Goal: Task Accomplishment & Management: Use online tool/utility

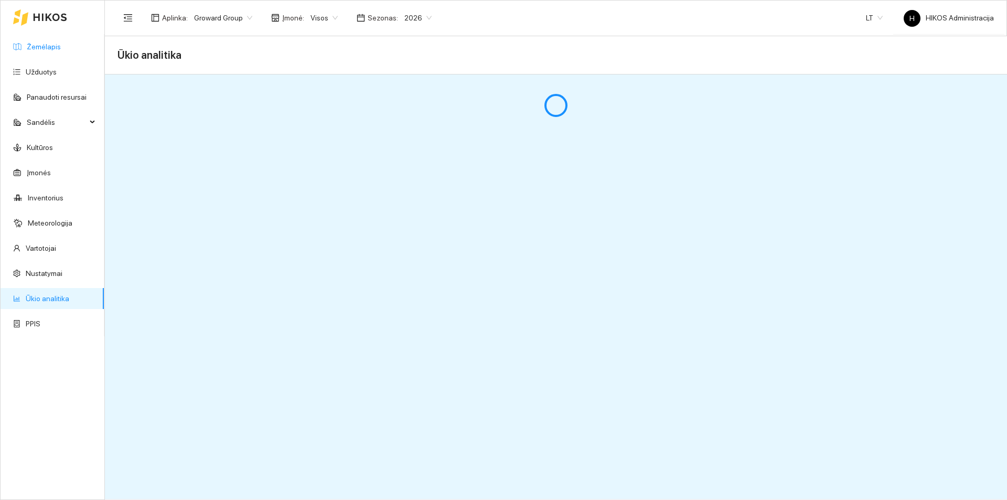
click at [61, 47] on link "Žemėlapis" at bounding box center [44, 46] width 34 height 8
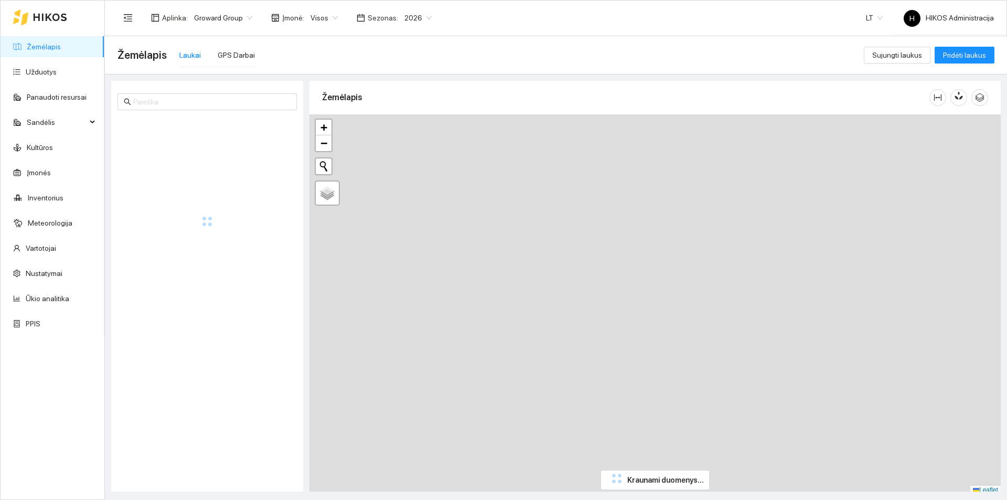
click at [228, 21] on span "Groward Group" at bounding box center [223, 18] width 58 height 16
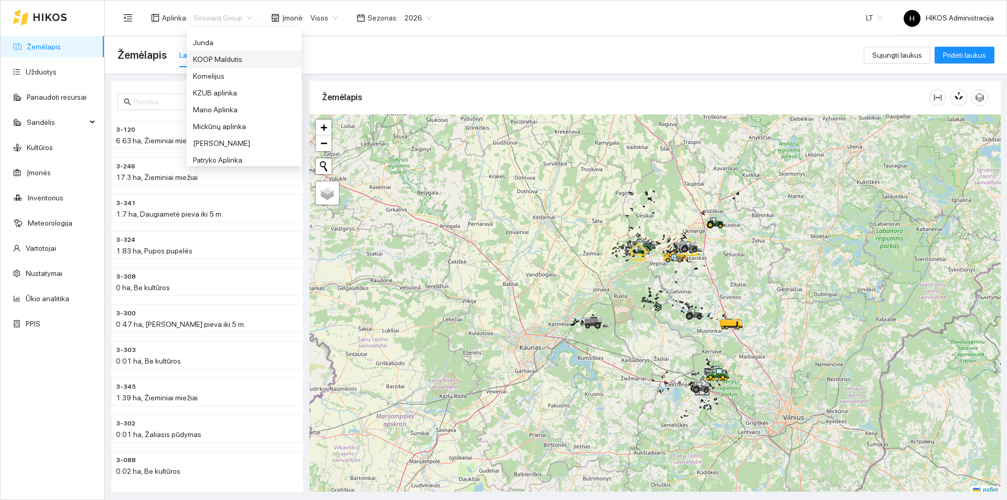
scroll to position [262, 0]
click at [235, 79] on div "Jerzy Gvozdovicz aplinka" at bounding box center [244, 78] width 102 height 12
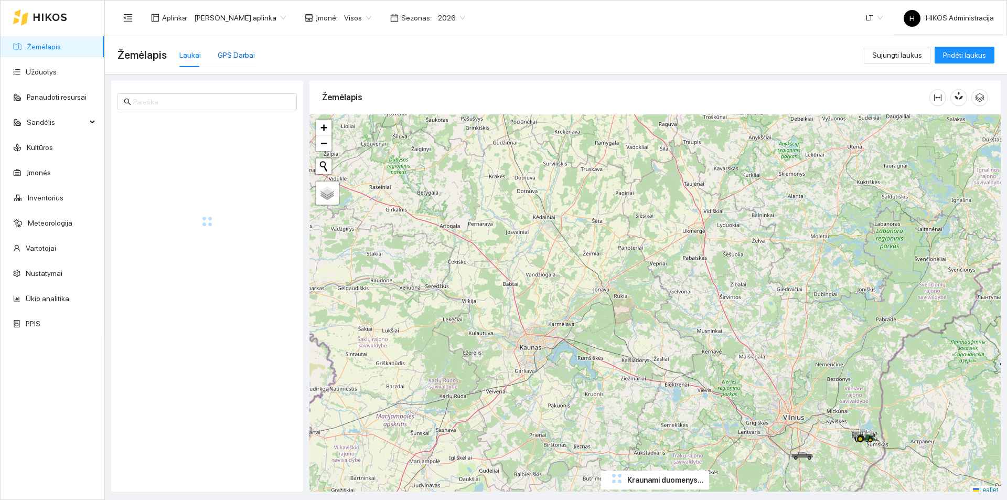
click at [234, 57] on div "GPS Darbai" at bounding box center [236, 55] width 37 height 12
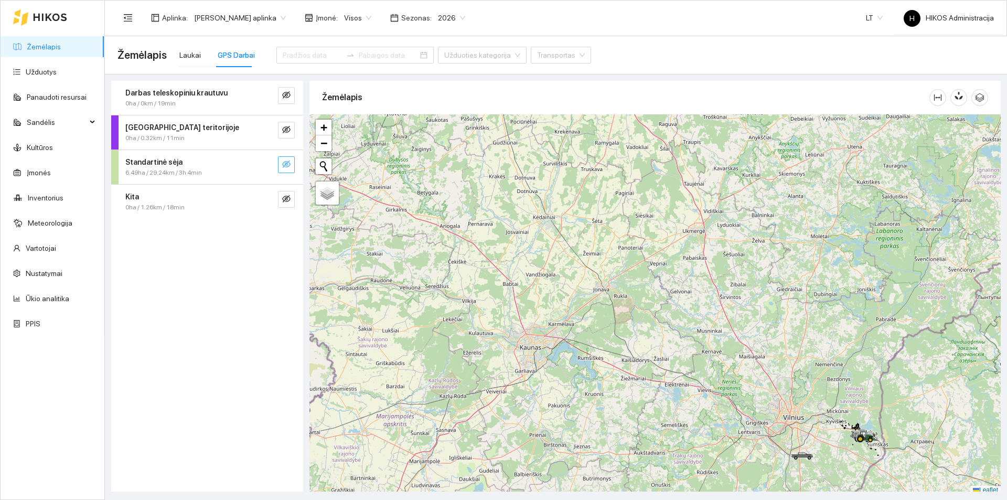
click at [288, 167] on icon "eye-invisible" at bounding box center [286, 164] width 8 height 8
click at [262, 161] on icon "search" at bounding box center [265, 164] width 8 height 8
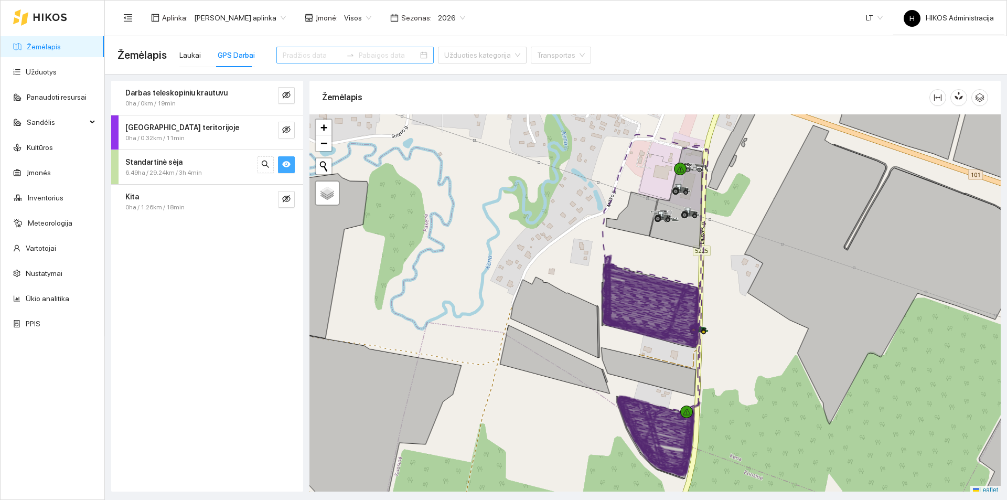
click at [300, 52] on input at bounding box center [312, 55] width 59 height 12
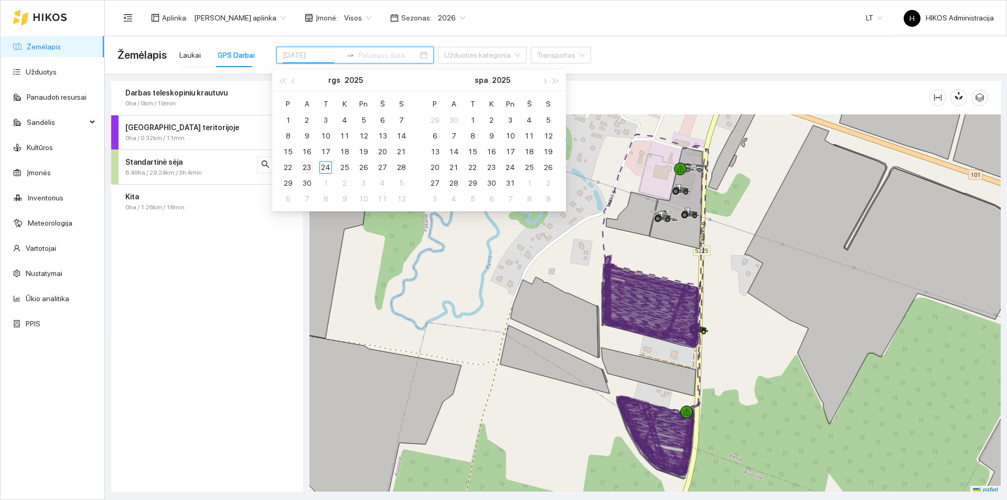
type input "[DATE]"
click at [309, 167] on div "23" at bounding box center [306, 167] width 13 height 13
type input "[DATE]"
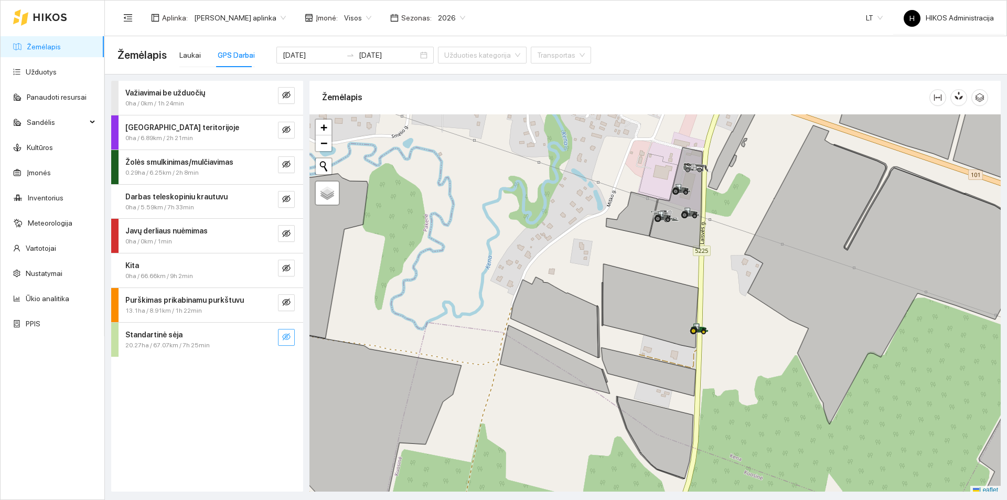
click at [287, 333] on icon "eye-invisible" at bounding box center [286, 336] width 8 height 8
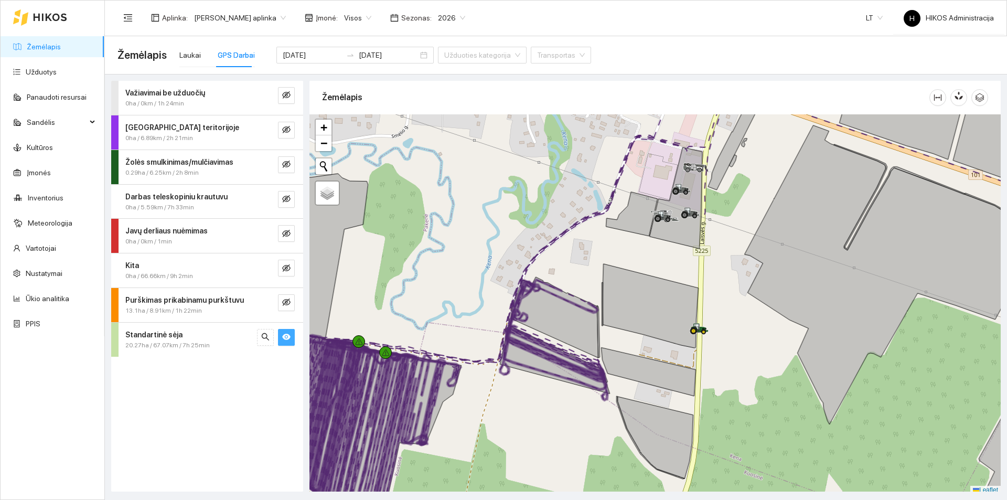
scroll to position [3, 0]
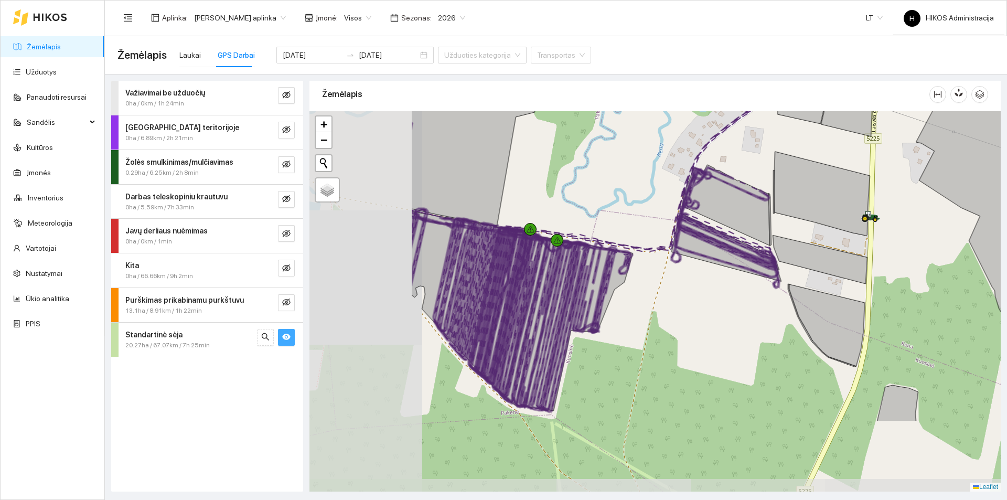
drag, startPoint x: 463, startPoint y: 332, endPoint x: 597, endPoint y: 250, distance: 157.3
click at [597, 250] on icon at bounding box center [583, 253] width 100 height 42
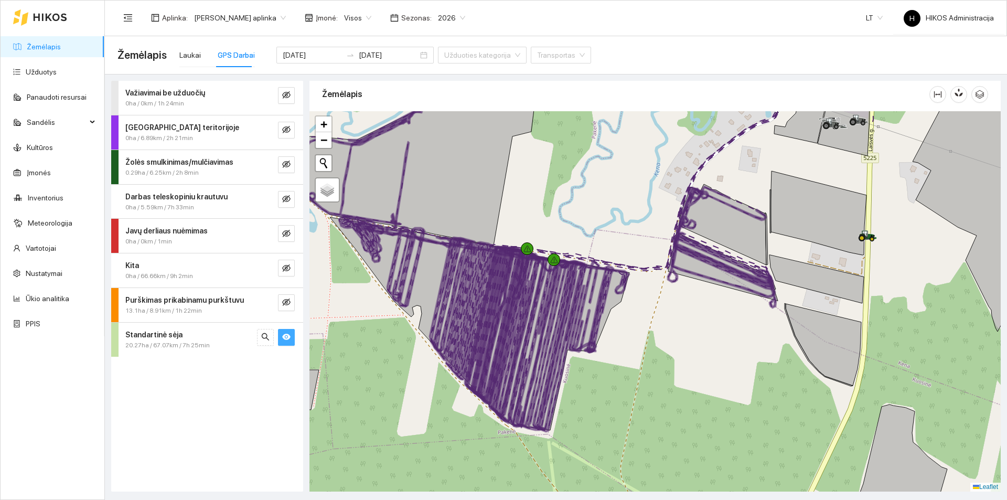
drag, startPoint x: 560, startPoint y: 267, endPoint x: 566, endPoint y: 306, distance: 38.7
click at [566, 306] on icon at bounding box center [541, 343] width 50 height 166
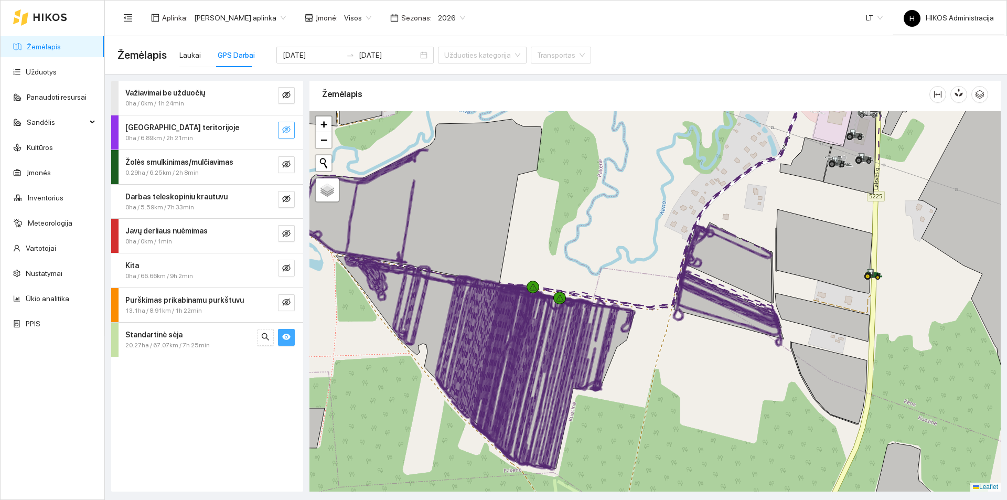
click at [283, 133] on icon "eye-invisible" at bounding box center [286, 129] width 8 height 7
click at [286, 335] on icon "eye" at bounding box center [286, 337] width 8 height 6
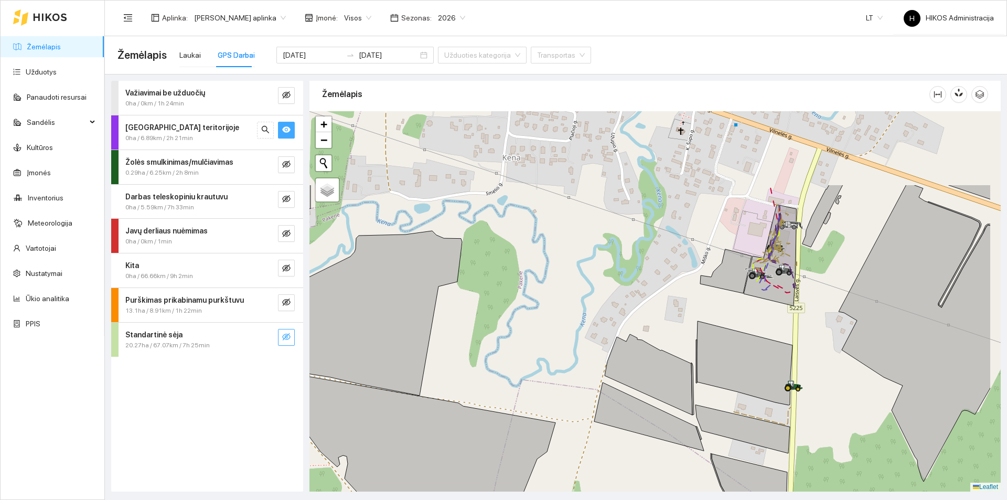
drag, startPoint x: 745, startPoint y: 204, endPoint x: 664, endPoint y: 308, distance: 131.2
click at [664, 308] on div at bounding box center [654, 301] width 691 height 380
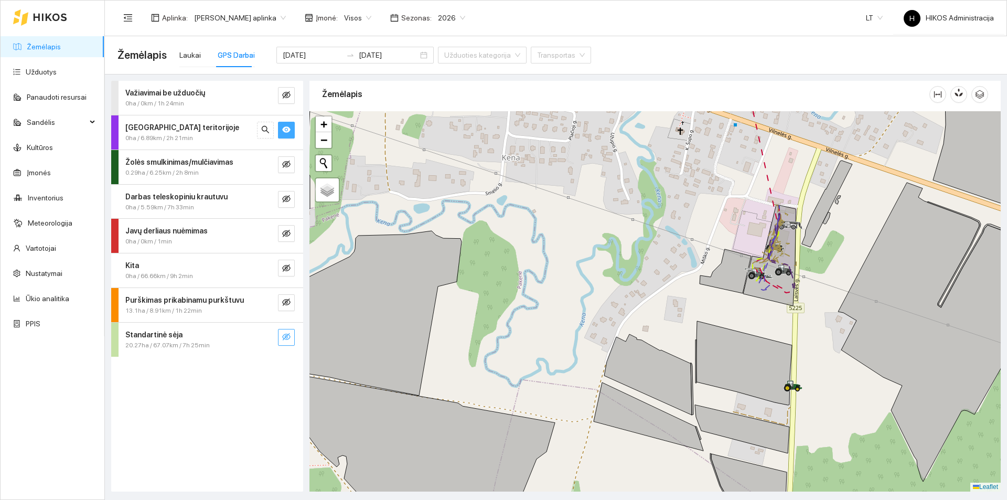
drag, startPoint x: 282, startPoint y: 334, endPoint x: 404, endPoint y: 359, distance: 124.1
click at [282, 335] on button "button" at bounding box center [286, 337] width 17 height 17
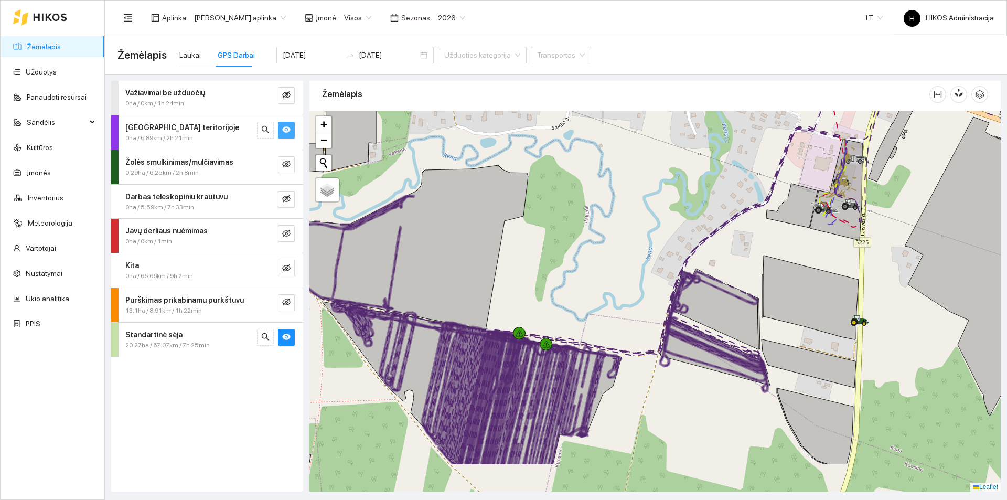
drag, startPoint x: 503, startPoint y: 326, endPoint x: 532, endPoint y: 284, distance: 50.5
click at [532, 284] on div at bounding box center [654, 301] width 691 height 380
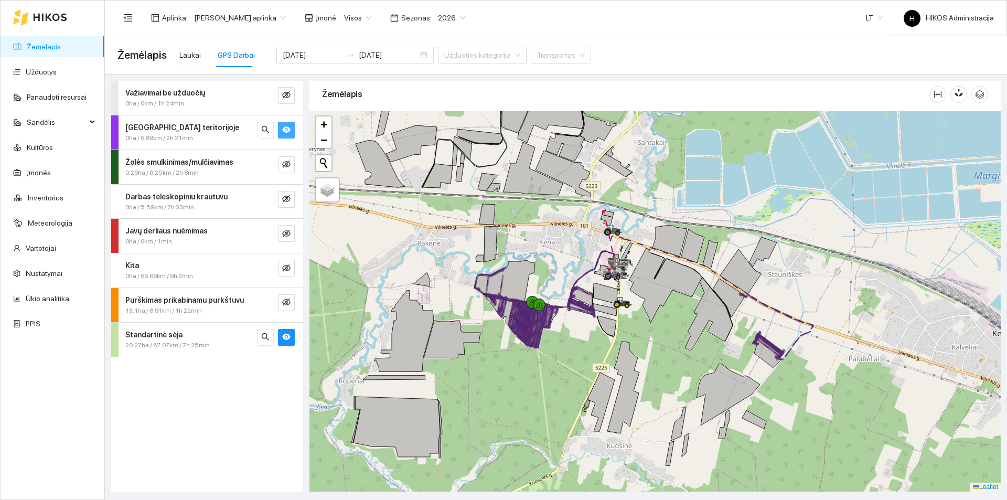
click at [282, 133] on button "button" at bounding box center [286, 130] width 17 height 17
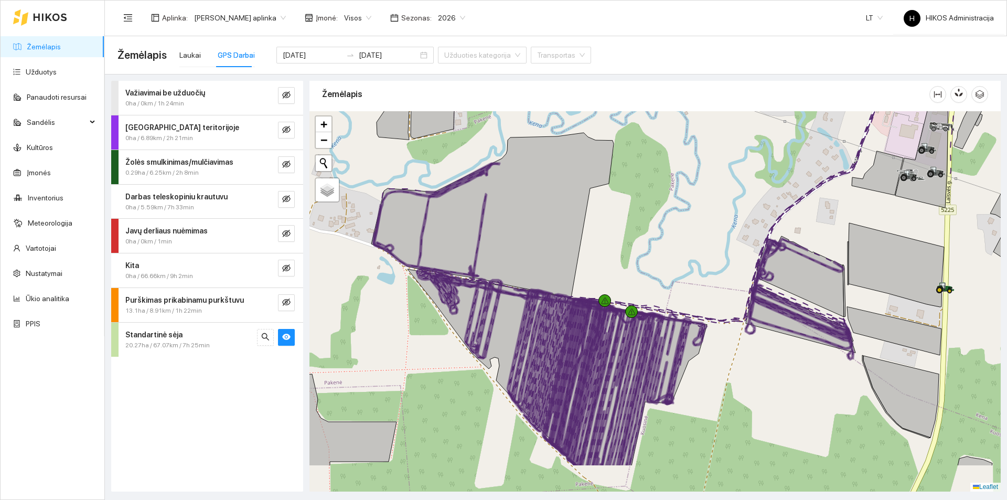
drag, startPoint x: 635, startPoint y: 327, endPoint x: 601, endPoint y: 262, distance: 73.4
click at [601, 262] on div at bounding box center [654, 301] width 691 height 380
click at [290, 338] on button "button" at bounding box center [286, 337] width 17 height 17
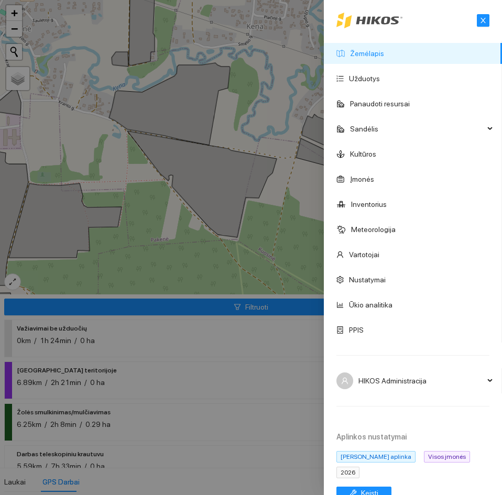
click at [251, 184] on div at bounding box center [251, 247] width 502 height 495
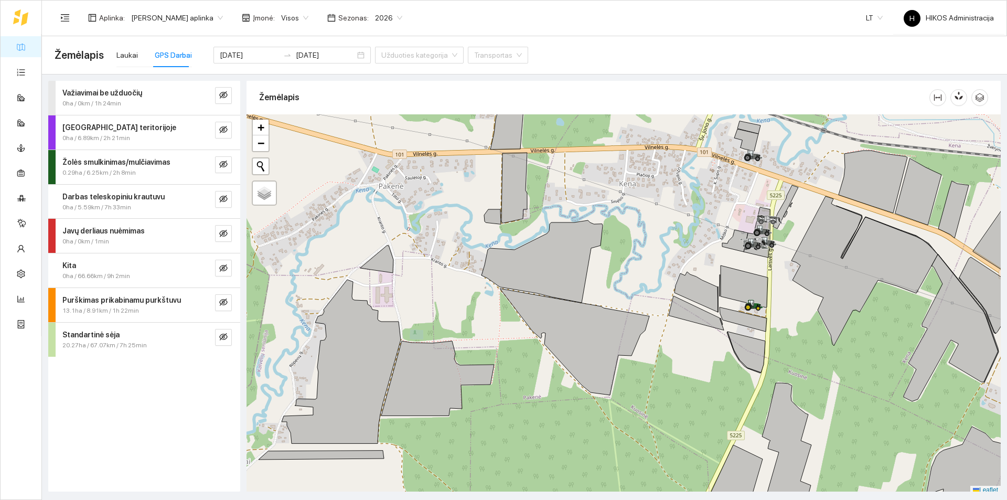
click at [376, 20] on span "2026" at bounding box center [388, 18] width 27 height 16
click at [372, 118] on div "2025" at bounding box center [377, 122] width 27 height 12
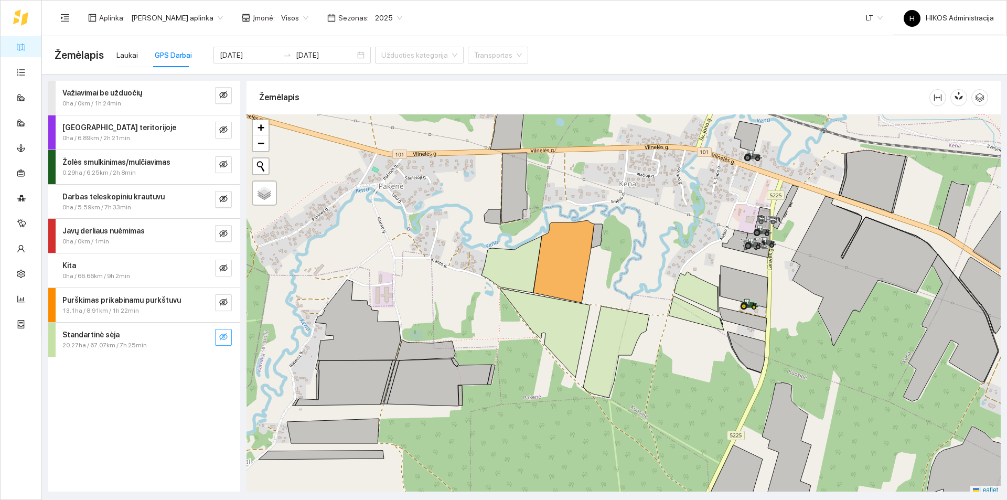
click at [222, 337] on icon "eye-invisible" at bounding box center [223, 336] width 8 height 7
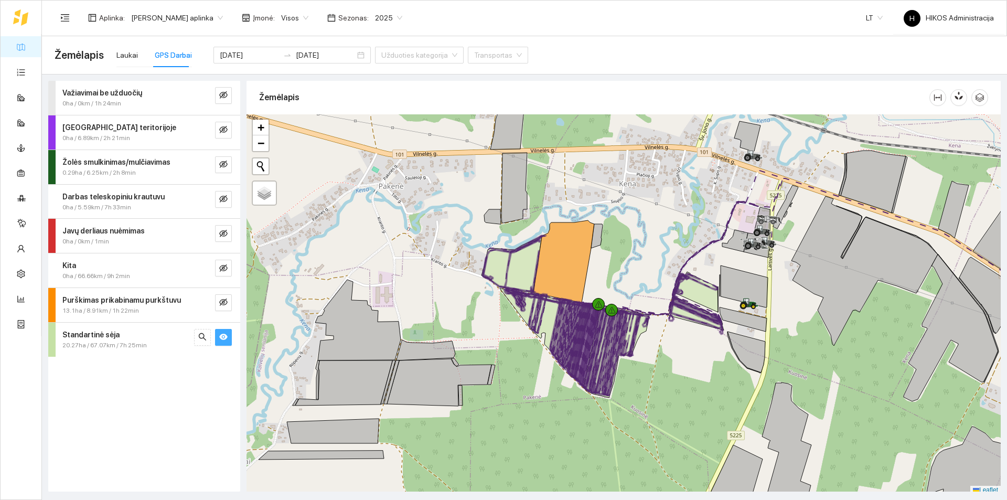
click at [222, 337] on icon "eye" at bounding box center [223, 336] width 8 height 8
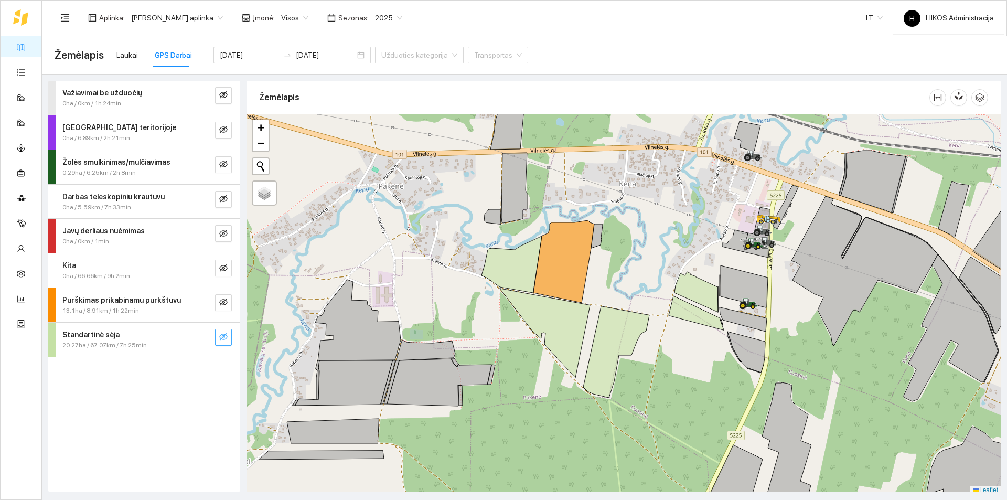
click at [222, 337] on icon "eye-invisible" at bounding box center [223, 336] width 8 height 7
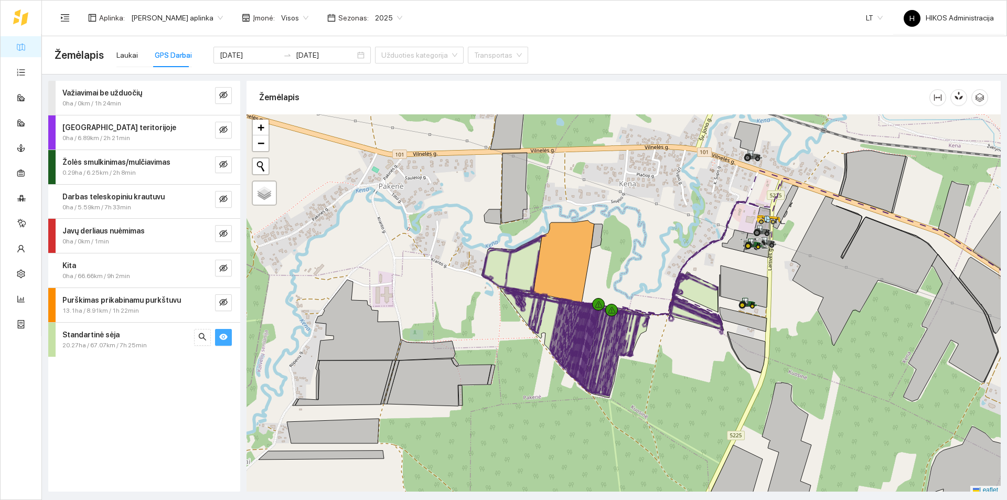
click at [222, 337] on icon "eye" at bounding box center [223, 336] width 8 height 8
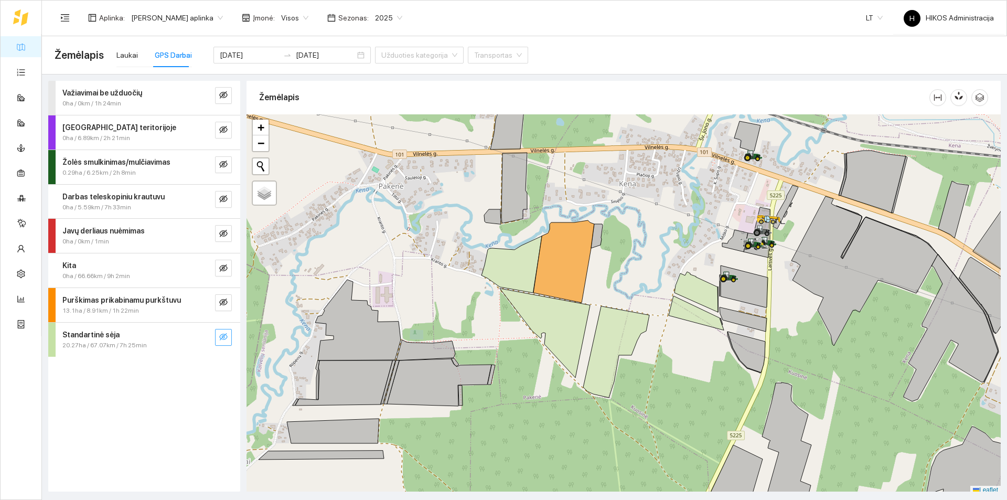
click at [381, 20] on span "2025" at bounding box center [388, 18] width 27 height 16
click at [376, 137] on div "2026" at bounding box center [377, 139] width 27 height 12
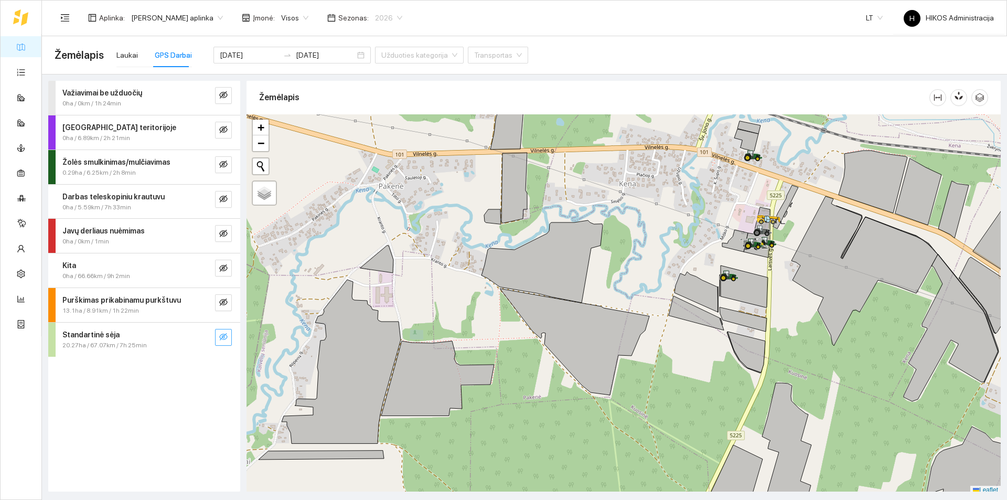
click at [375, 19] on span "2026" at bounding box center [388, 18] width 27 height 16
click at [379, 122] on div "2025" at bounding box center [377, 122] width 27 height 12
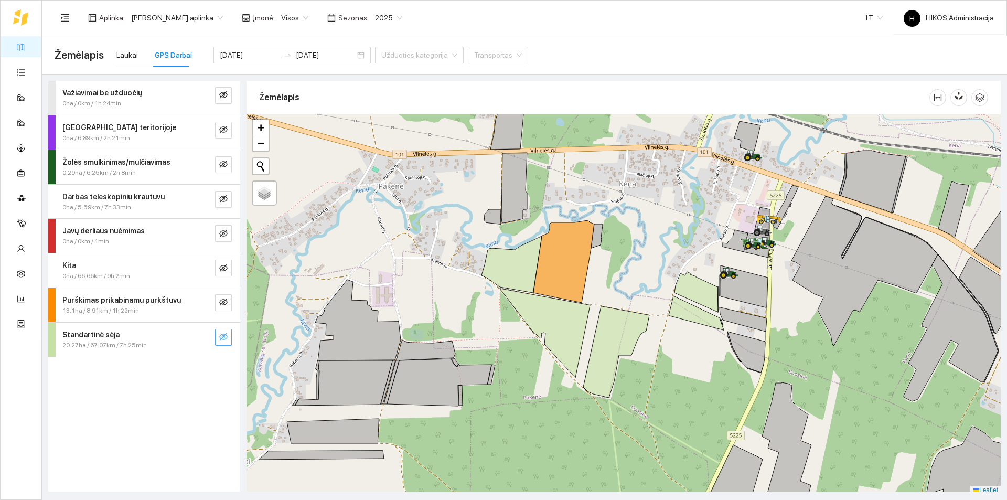
click at [223, 334] on icon "eye-invisible" at bounding box center [223, 336] width 8 height 7
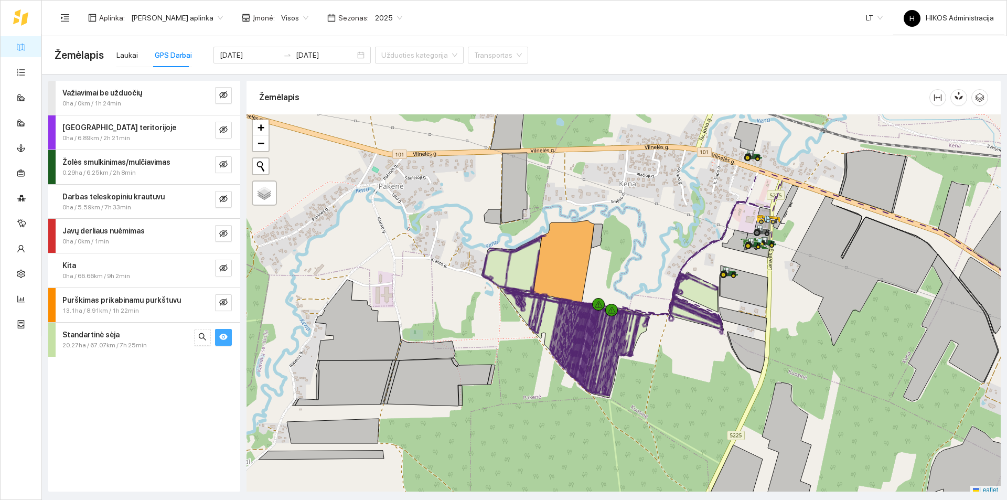
click at [376, 22] on span "2025" at bounding box center [388, 18] width 27 height 16
click at [380, 140] on div "2026" at bounding box center [377, 139] width 27 height 12
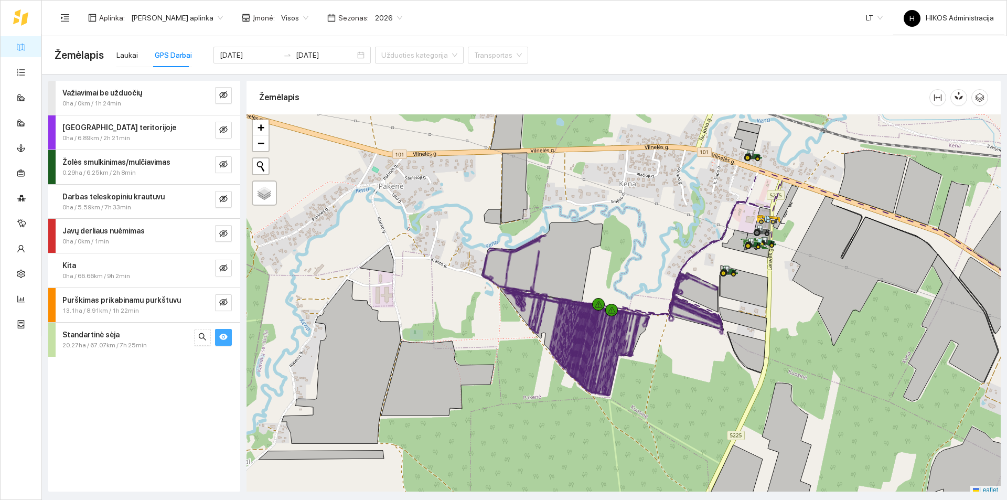
click at [227, 335] on icon "eye" at bounding box center [223, 336] width 8 height 8
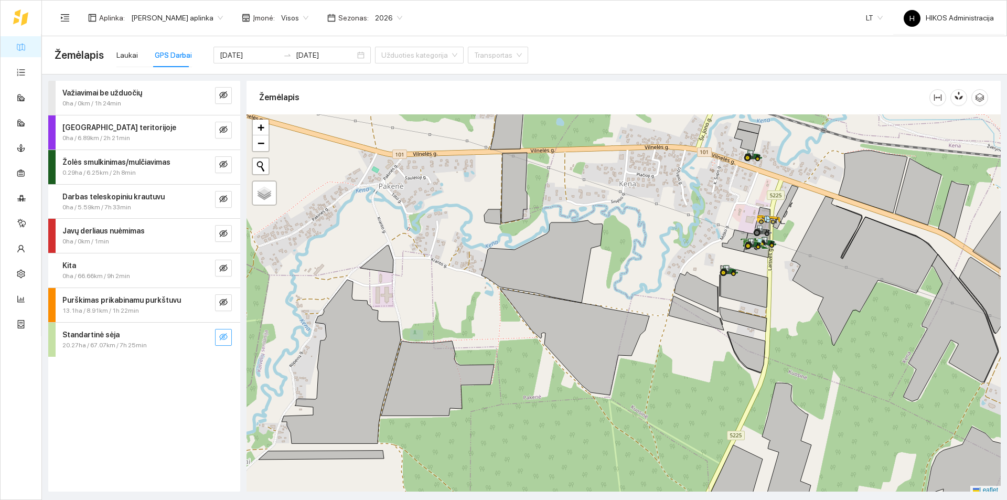
click at [227, 335] on icon "eye-invisible" at bounding box center [223, 336] width 8 height 8
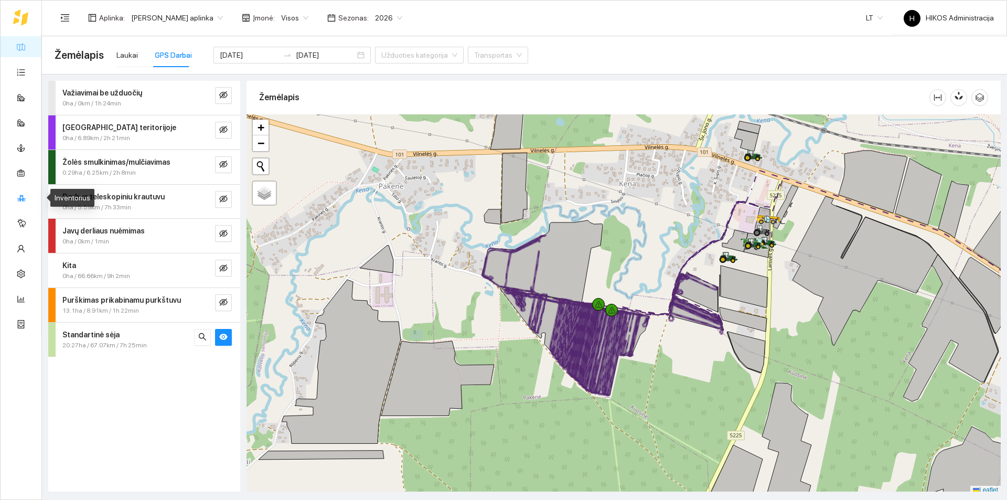
click at [31, 202] on link "Inventorius" at bounding box center [49, 197] width 36 height 8
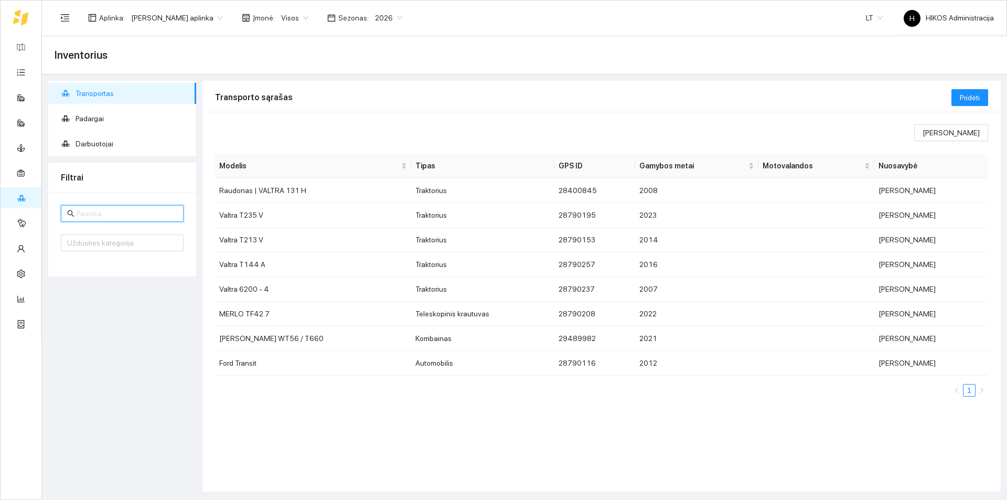
click at [138, 212] on input "text" at bounding box center [127, 214] width 101 height 12
drag, startPoint x: 138, startPoint y: 212, endPoint x: 27, endPoint y: 38, distance: 206.5
click at [30, 42] on link "Žemėlapis" at bounding box center [47, 46] width 34 height 8
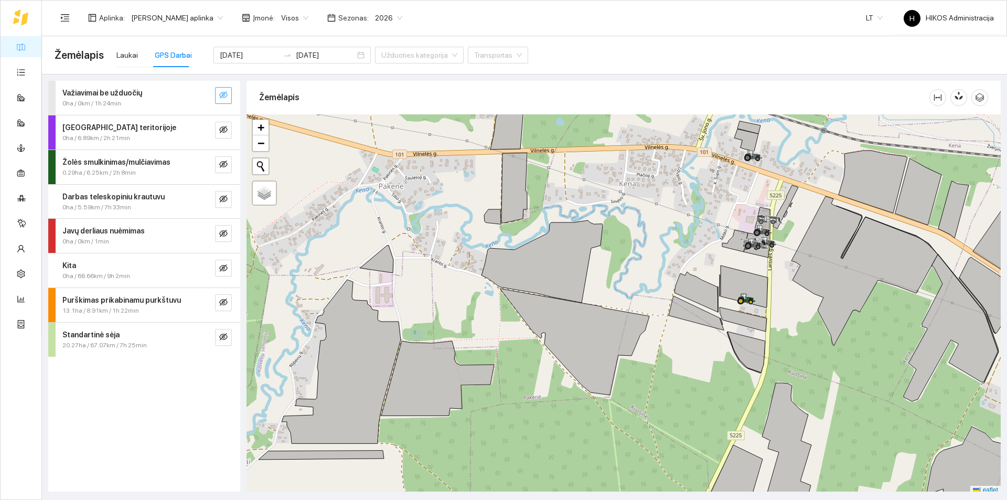
click at [224, 97] on icon "eye-invisible" at bounding box center [223, 95] width 8 height 8
click at [224, 97] on icon "eye" at bounding box center [223, 95] width 8 height 6
click at [224, 167] on icon "eye-invisible" at bounding box center [223, 164] width 8 height 8
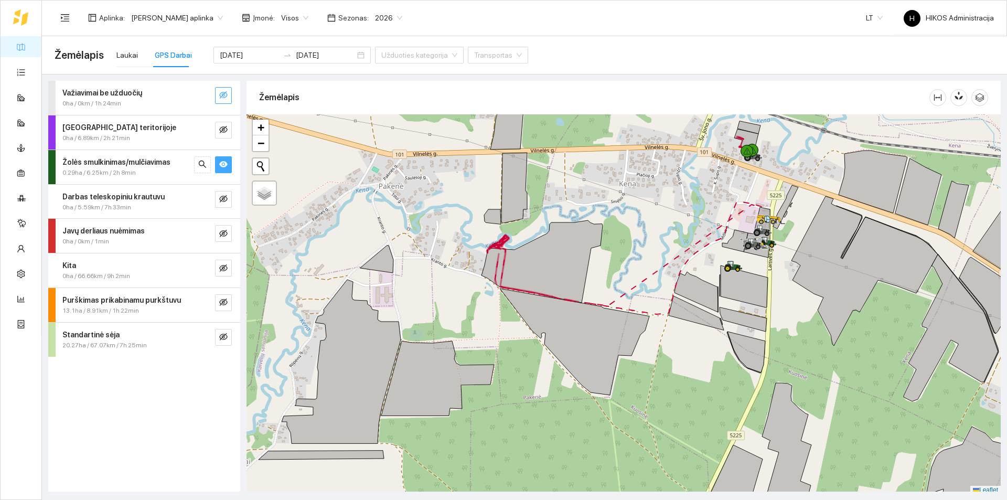
click at [224, 167] on icon "eye" at bounding box center [223, 164] width 8 height 8
click at [222, 233] on icon "eye-invisible" at bounding box center [223, 233] width 8 height 8
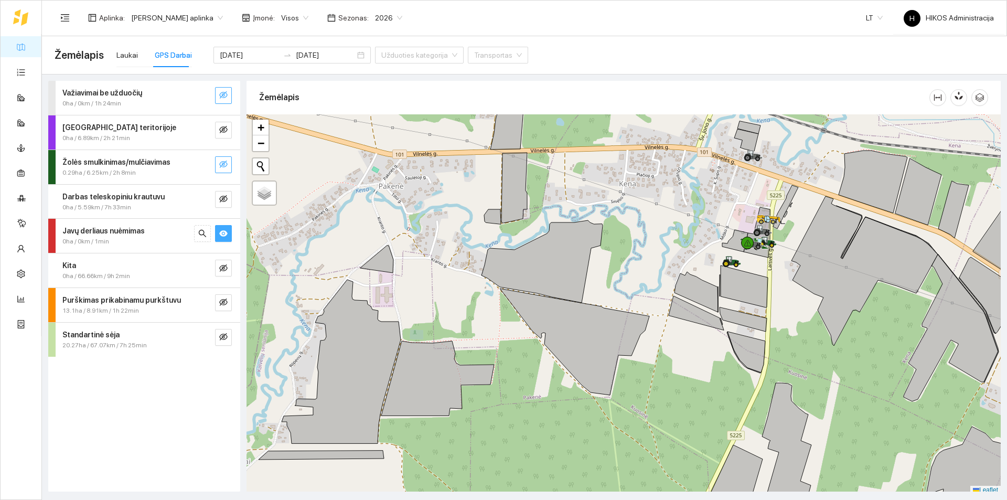
click at [222, 233] on icon "eye" at bounding box center [223, 233] width 8 height 8
click at [219, 300] on button "button" at bounding box center [223, 302] width 17 height 17
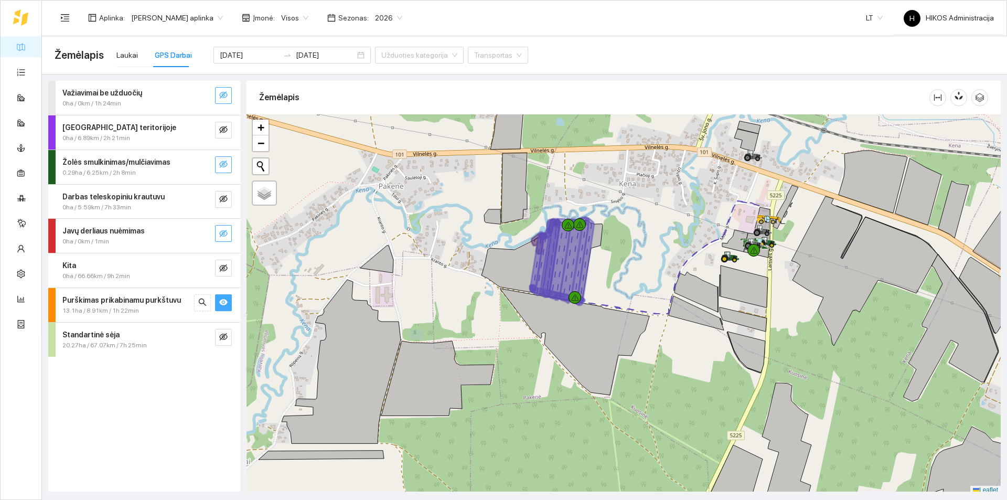
click at [219, 300] on button "button" at bounding box center [223, 302] width 17 height 17
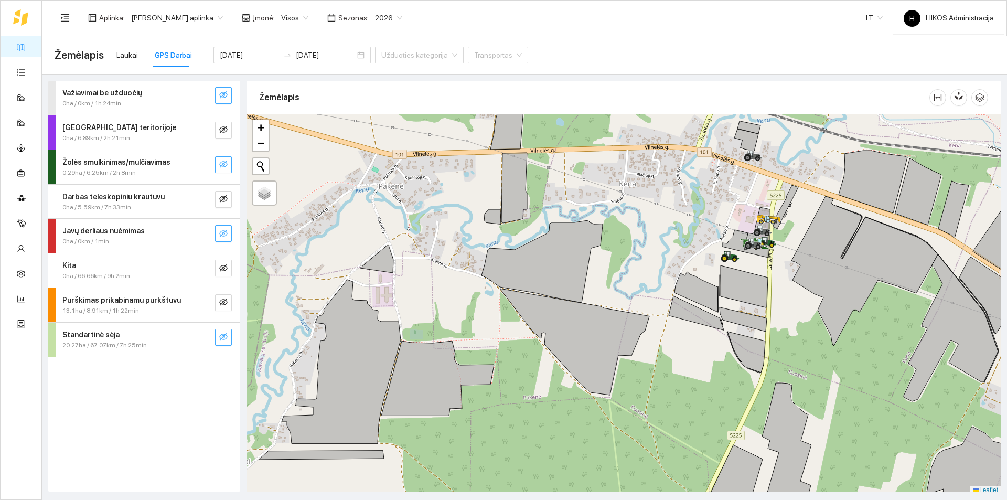
click at [219, 332] on button "button" at bounding box center [223, 337] width 17 height 17
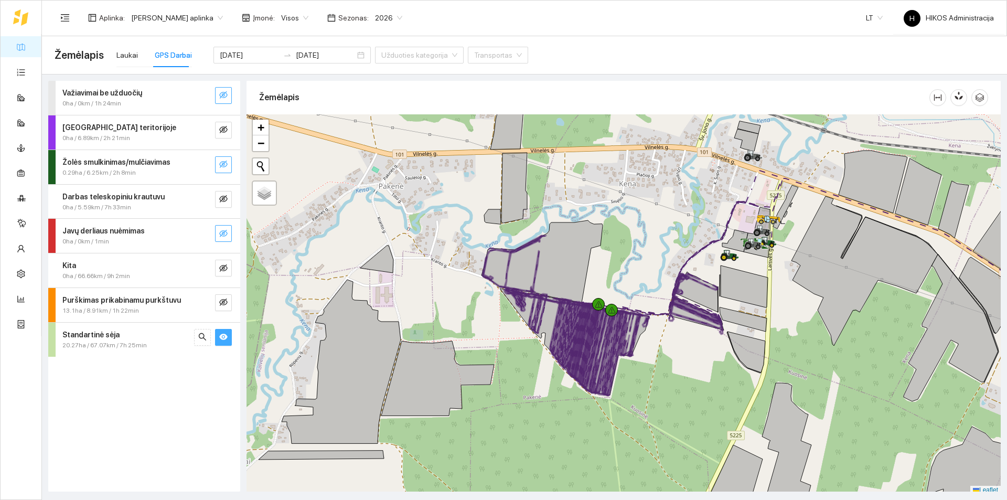
click at [219, 331] on button "button" at bounding box center [223, 337] width 17 height 17
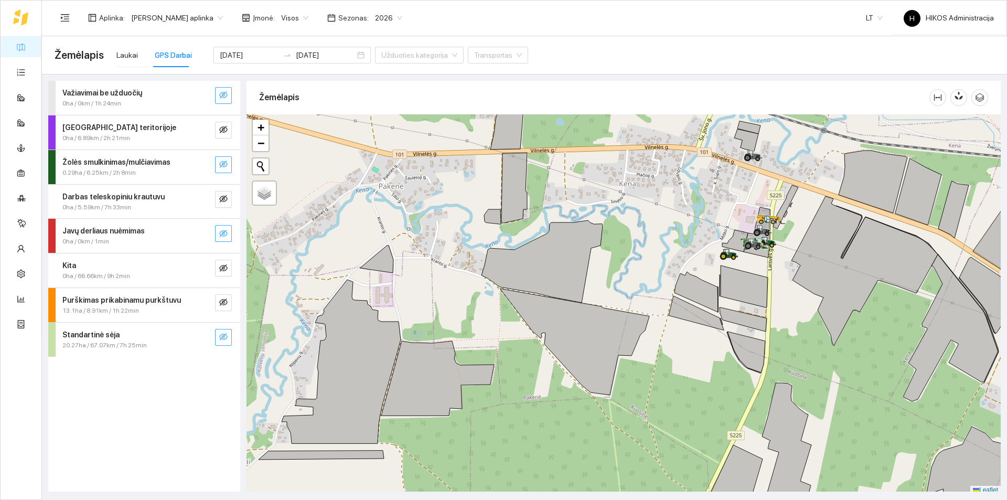
click at [218, 331] on button "button" at bounding box center [223, 337] width 17 height 17
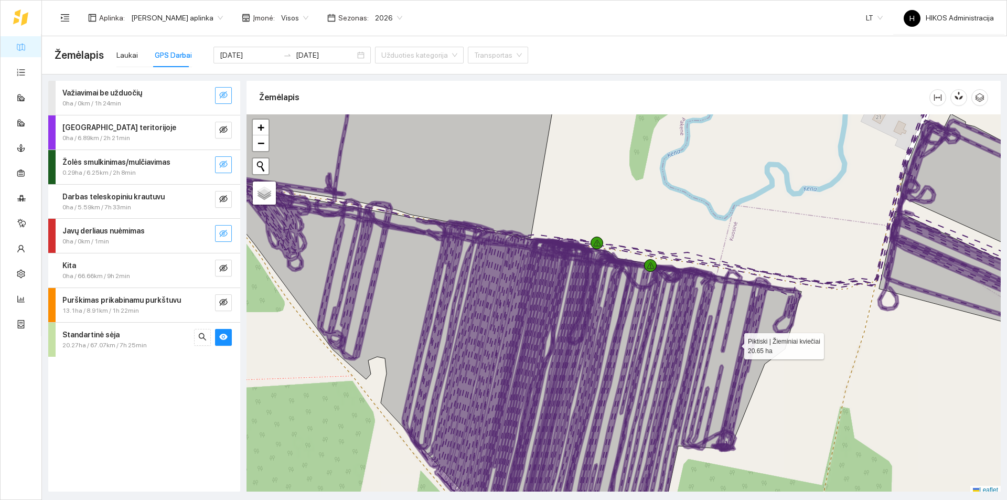
scroll to position [3, 0]
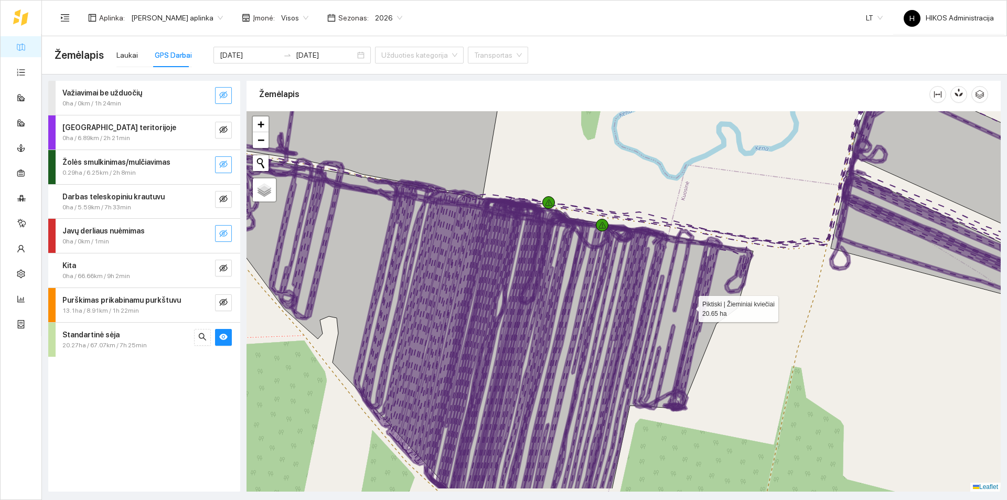
drag, startPoint x: 738, startPoint y: 343, endPoint x: 689, endPoint y: 306, distance: 60.9
click at [689, 306] on icon at bounding box center [454, 313] width 598 height 349
click at [225, 95] on icon "eye-invisible" at bounding box center [223, 95] width 8 height 8
click at [225, 95] on icon "eye" at bounding box center [223, 95] width 8 height 6
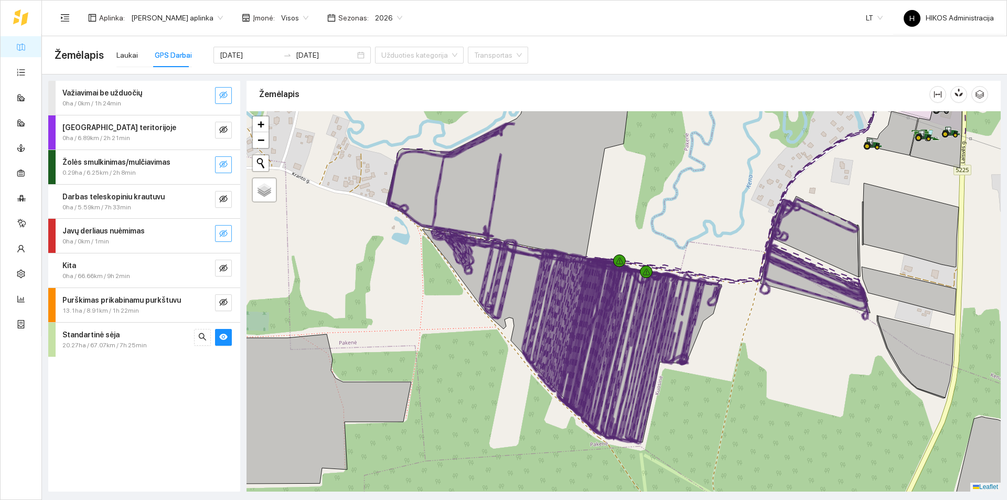
click at [136, 343] on span "20.27ha / 67.07km / 7h 25min" at bounding box center [104, 345] width 84 height 10
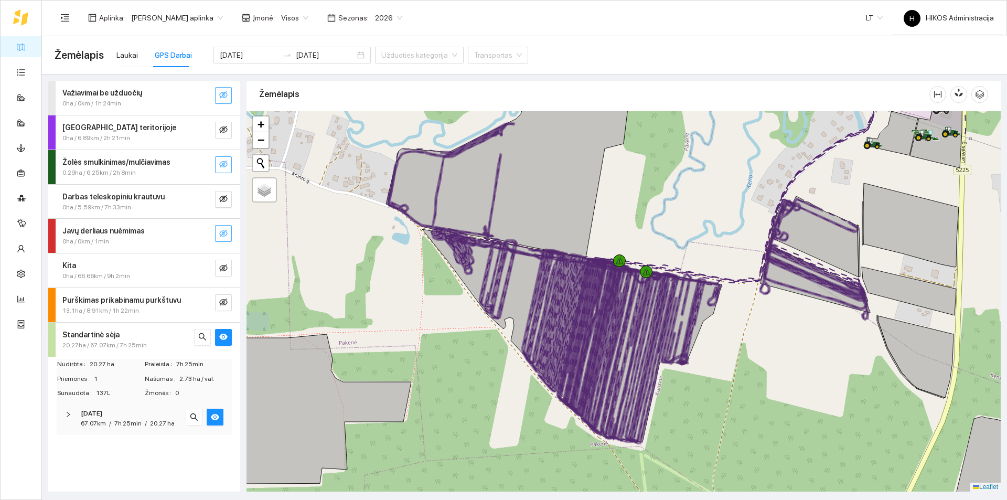
click at [147, 426] on div "67.07km / 7h 25min / 20.27 ha" at bounding box center [128, 423] width 94 height 10
click at [476, 60] on input "search" at bounding box center [494, 55] width 40 height 16
type input "t235"
click at [469, 81] on div "Valtra T235 V" at bounding box center [473, 76] width 46 height 12
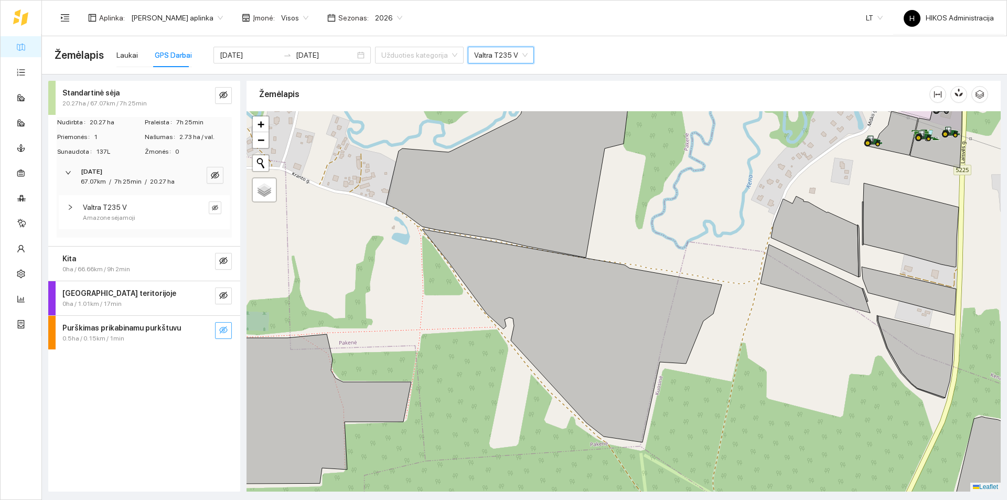
click at [221, 331] on icon "eye-invisible" at bounding box center [223, 330] width 8 height 8
click at [223, 295] on icon "eye-invisible" at bounding box center [223, 295] width 8 height 8
click at [221, 263] on icon "eye-invisible" at bounding box center [223, 260] width 8 height 8
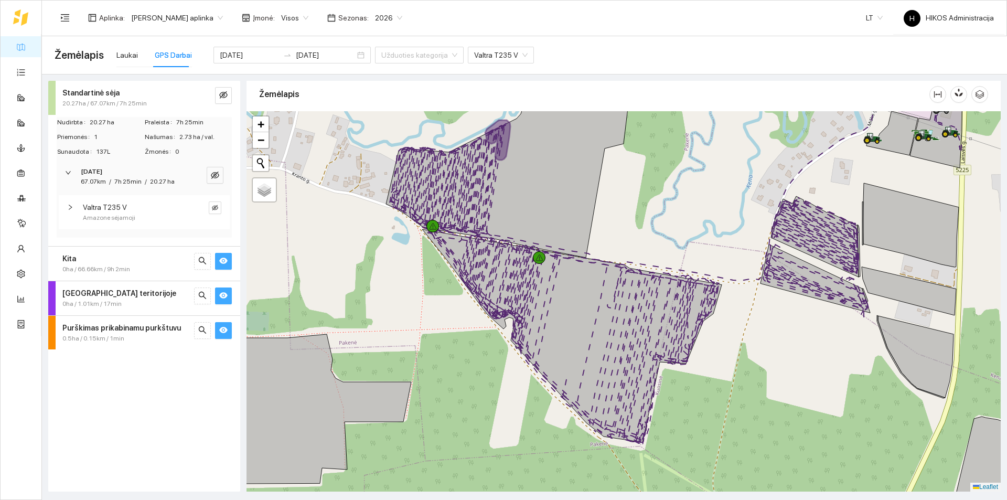
click at [221, 303] on button "button" at bounding box center [223, 295] width 17 height 17
click at [228, 329] on button "button" at bounding box center [223, 330] width 17 height 17
click at [217, 95] on button "button" at bounding box center [223, 95] width 17 height 17
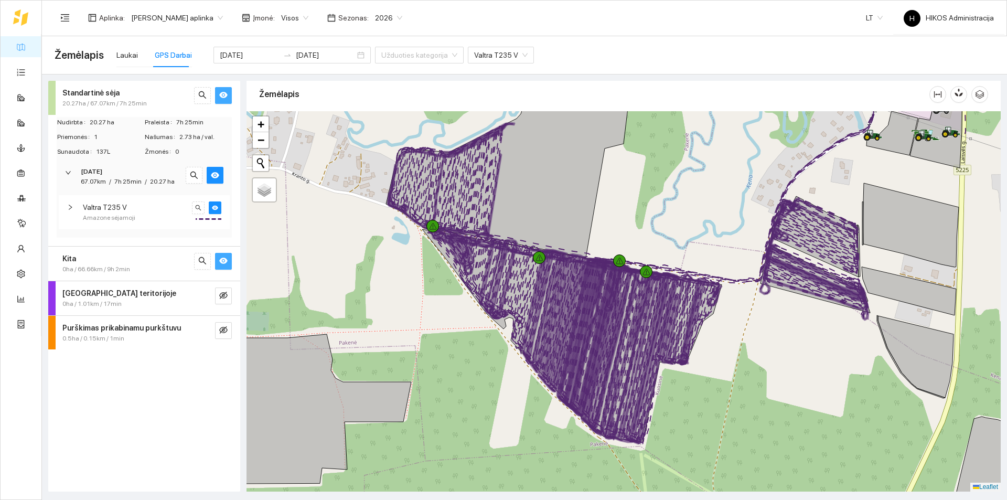
click at [217, 95] on button "button" at bounding box center [223, 95] width 17 height 17
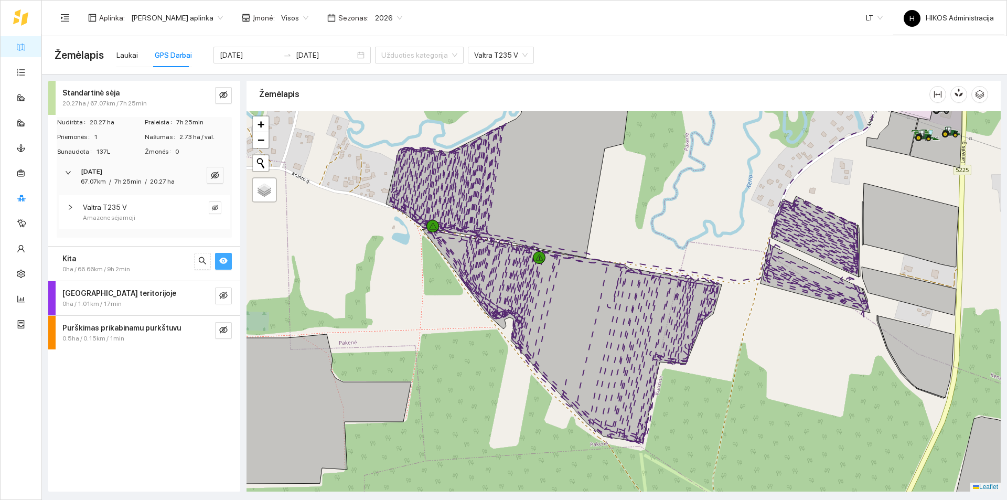
click at [31, 202] on link "Inventorius" at bounding box center [49, 197] width 36 height 8
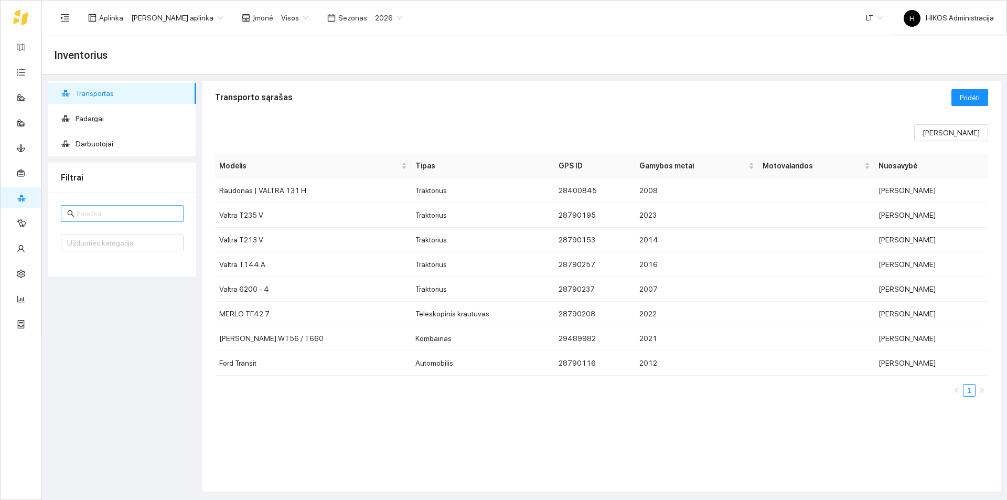
click at [107, 205] on span at bounding box center [122, 213] width 123 height 17
paste input "LH8888"
type input "LH8888"
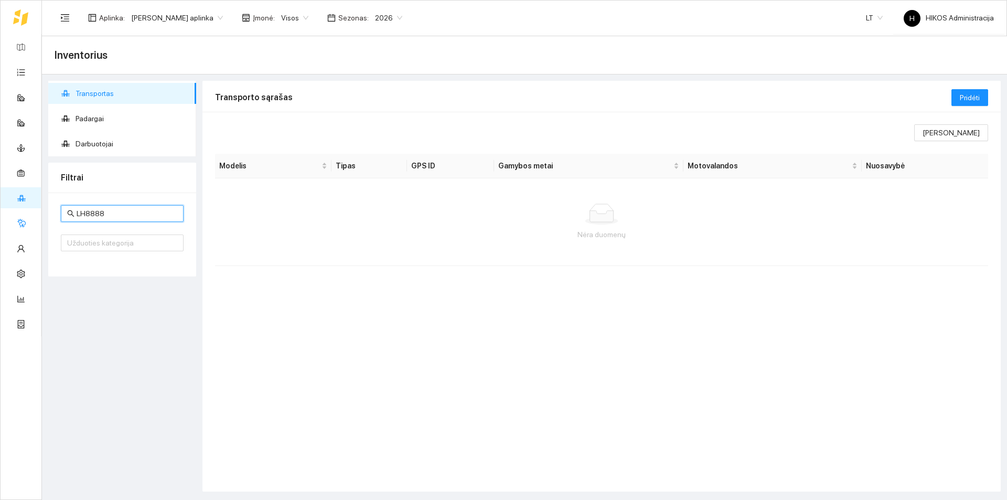
drag, startPoint x: 119, startPoint y: 215, endPoint x: 37, endPoint y: 215, distance: 81.8
click at [36, 215] on section "Žemėlapis Užduotys Panaudoti resursai Sandėlis Kultūros Įmonės Inventorius Mete…" at bounding box center [503, 250] width 1007 height 500
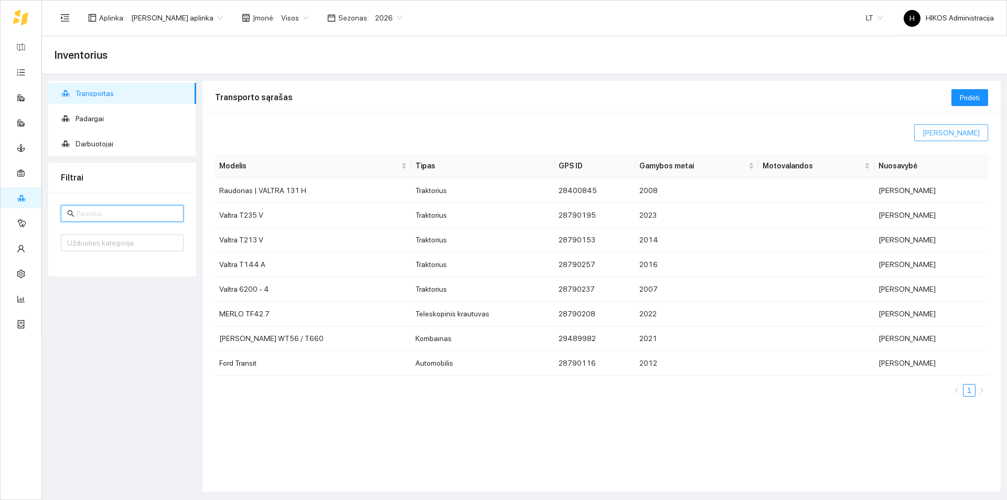
click at [951, 136] on span "Rodomi stulpeliai" at bounding box center [950, 133] width 57 height 12
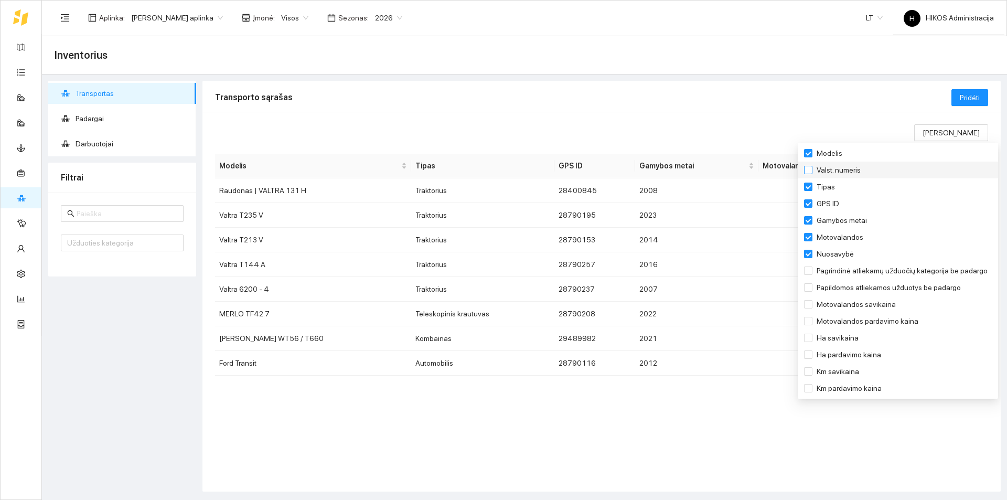
click at [837, 173] on span "Valst. numeris" at bounding box center [838, 170] width 52 height 12
click at [812, 173] on input "Valst. numeris" at bounding box center [808, 170] width 8 height 8
checkbox input "true"
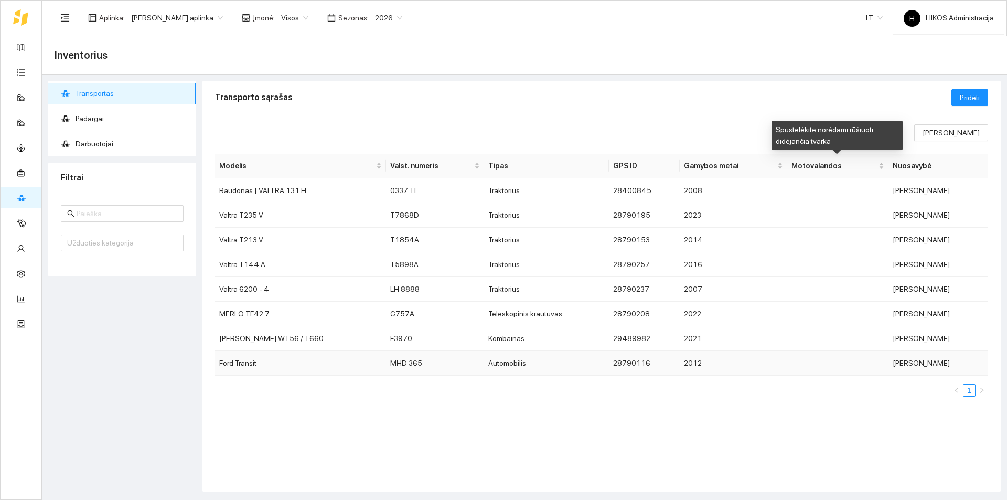
click at [730, 435] on div "Rodomi stulpeliai Modelis Valst. numeris Tipas GPS ID Gamybos metai Motovalando…" at bounding box center [601, 302] width 798 height 380
drag, startPoint x: 740, startPoint y: 386, endPoint x: 842, endPoint y: 384, distance: 101.7
click at [391, 294] on td "LH 8888" at bounding box center [435, 289] width 98 height 25
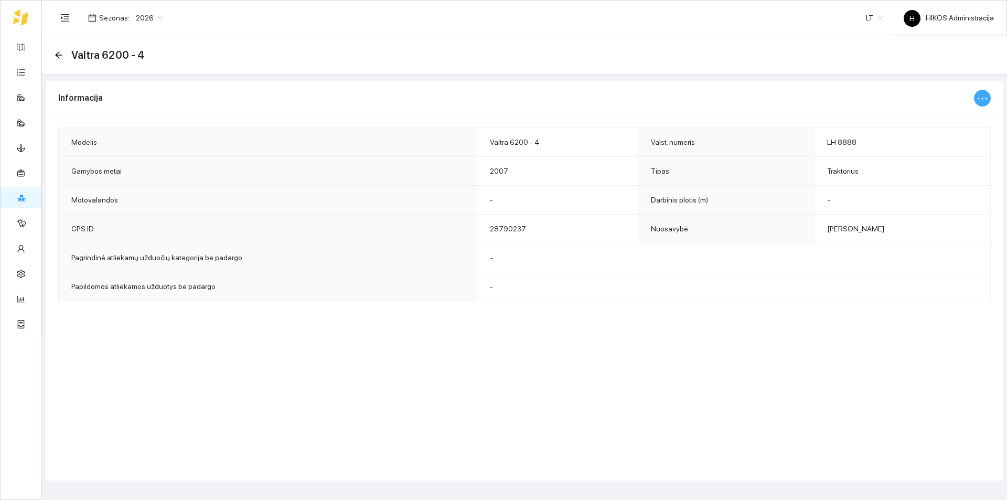
click at [981, 96] on icon "ellipsis" at bounding box center [982, 98] width 13 height 13
click at [965, 116] on span "Keisti informaciją" at bounding box center [960, 119] width 54 height 12
type input "Valtra 6200 - 4"
type input "LH 8888"
type input "2007"
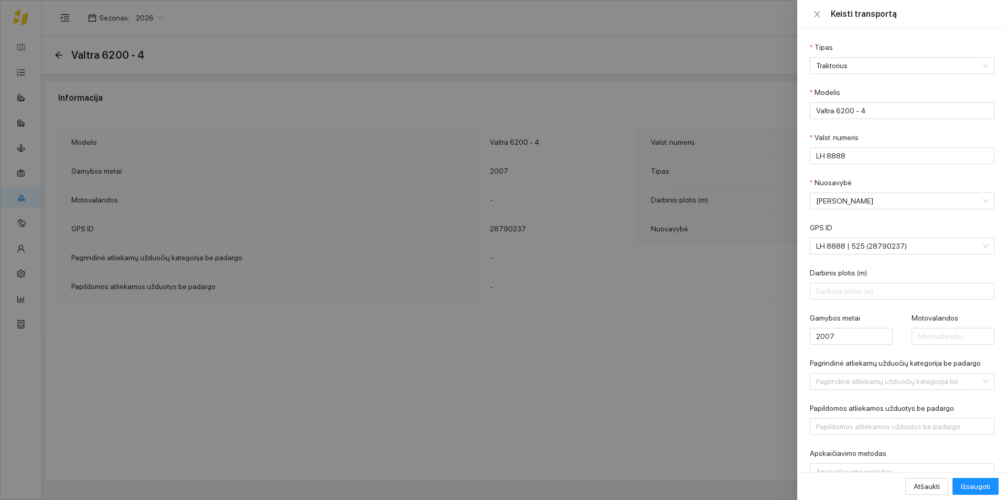
click at [199, 21] on div at bounding box center [503, 250] width 1007 height 500
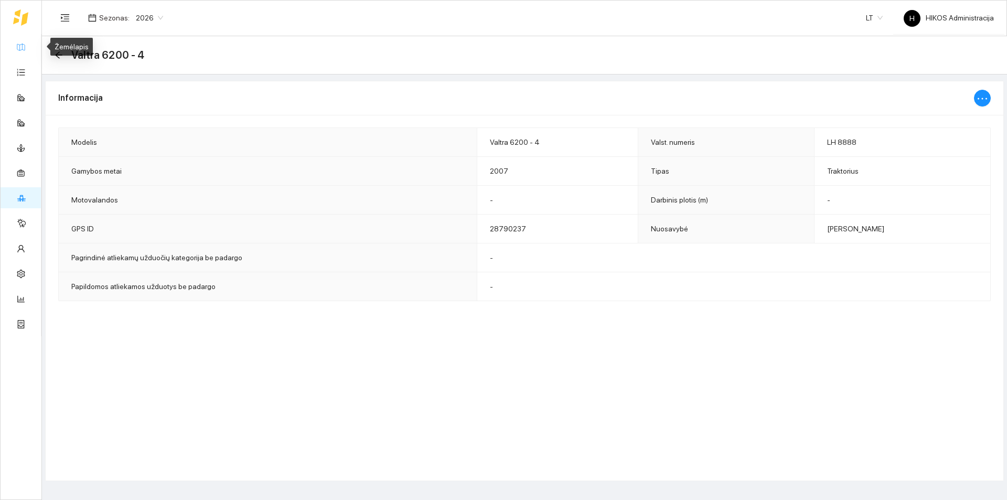
click at [30, 45] on link "Žemėlapis" at bounding box center [47, 46] width 34 height 8
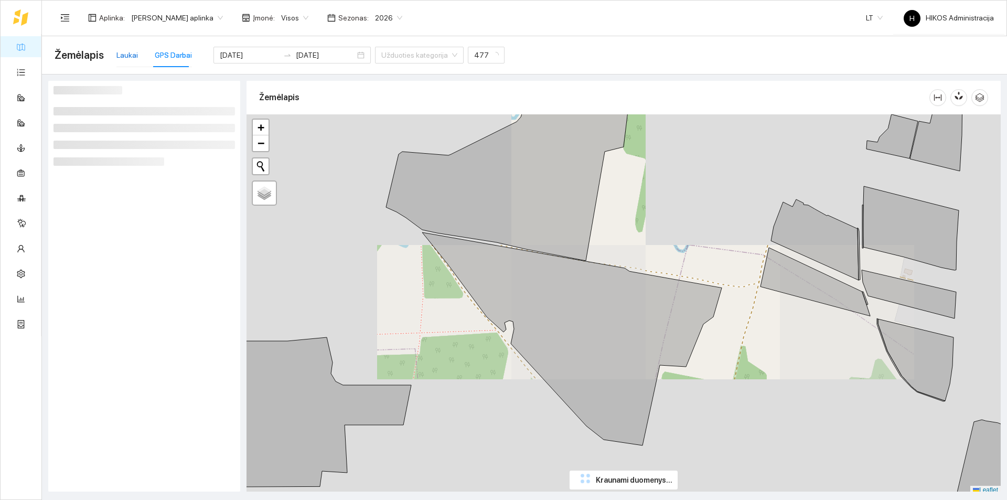
click at [134, 53] on div "Laukai" at bounding box center [126, 55] width 21 height 12
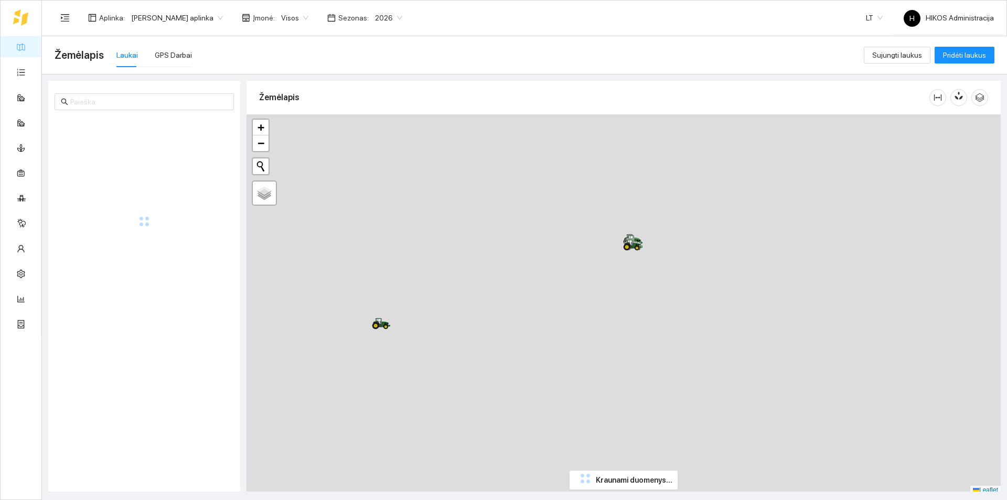
scroll to position [3, 0]
drag, startPoint x: 673, startPoint y: 237, endPoint x: 567, endPoint y: 254, distance: 107.2
click at [567, 254] on div at bounding box center [623, 301] width 754 height 380
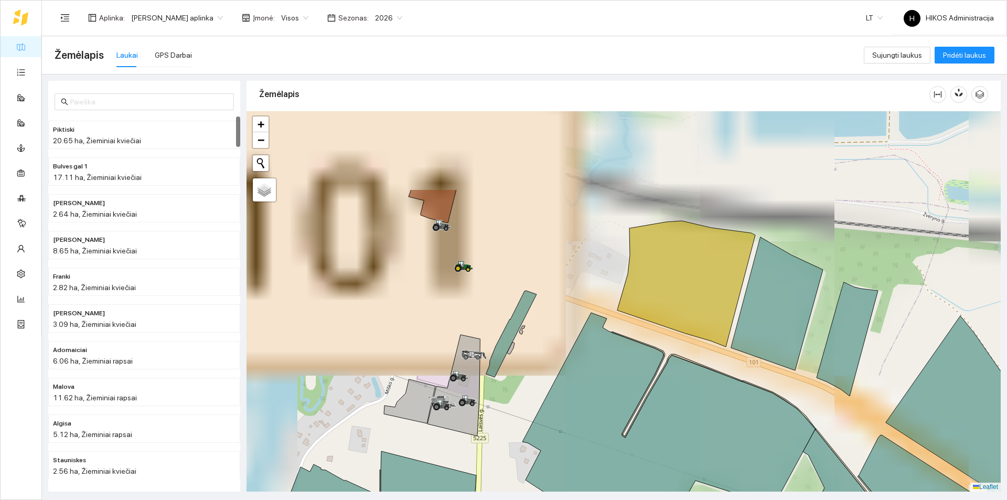
drag, startPoint x: 486, startPoint y: 247, endPoint x: 506, endPoint y: 268, distance: 28.9
click at [506, 268] on div at bounding box center [623, 301] width 754 height 380
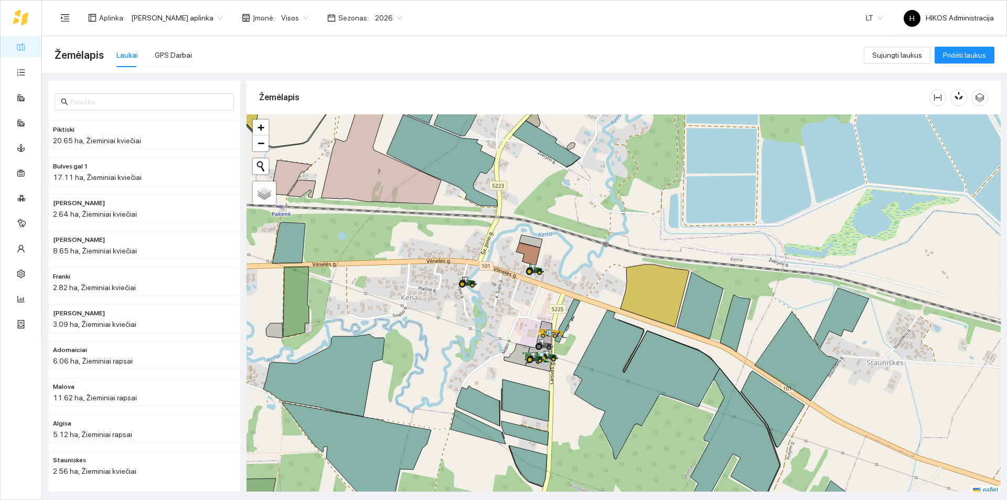
click at [178, 19] on span "Jerzy Gvozdovicz aplinka" at bounding box center [177, 18] width 92 height 16
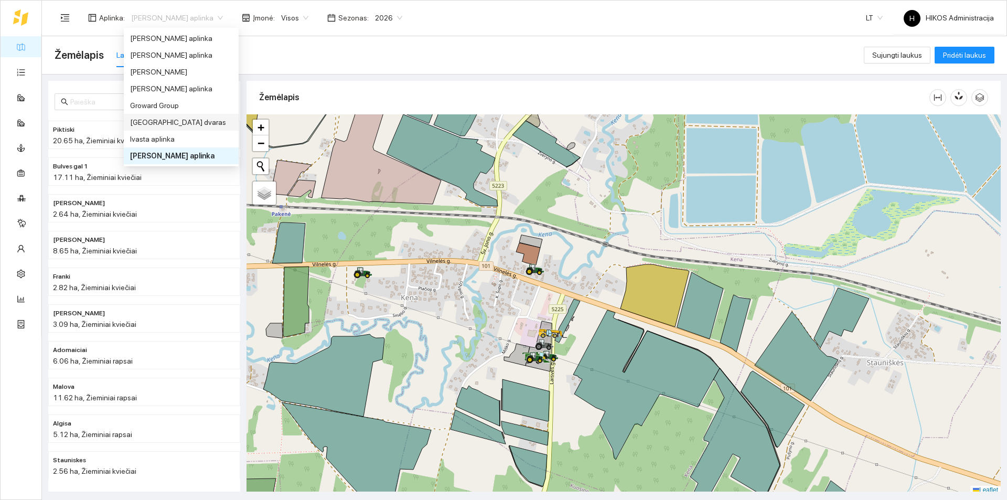
click at [161, 107] on div "Groward Group" at bounding box center [181, 106] width 102 height 12
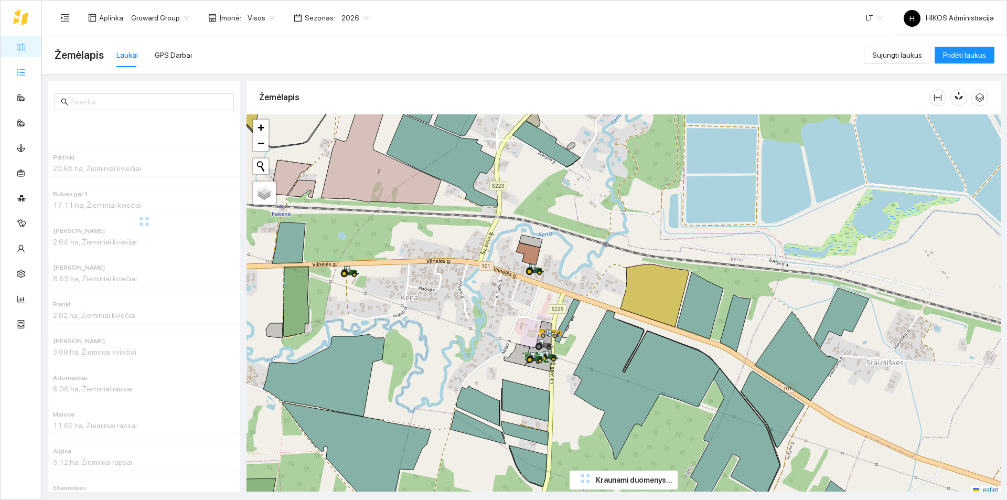
click at [30, 70] on link "Užduotys" at bounding box center [45, 72] width 31 height 8
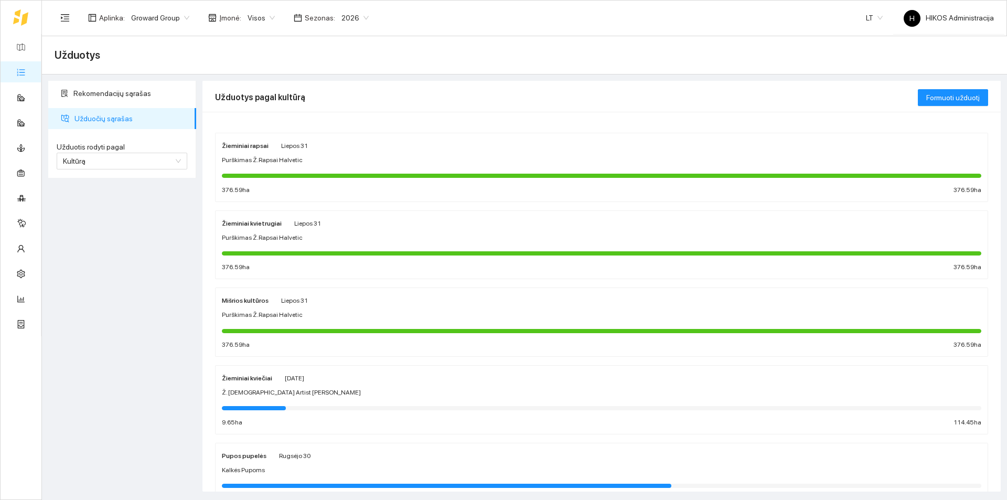
click at [319, 228] on div "Žieminiai kvietrugiai Liepos 31" at bounding box center [601, 223] width 759 height 12
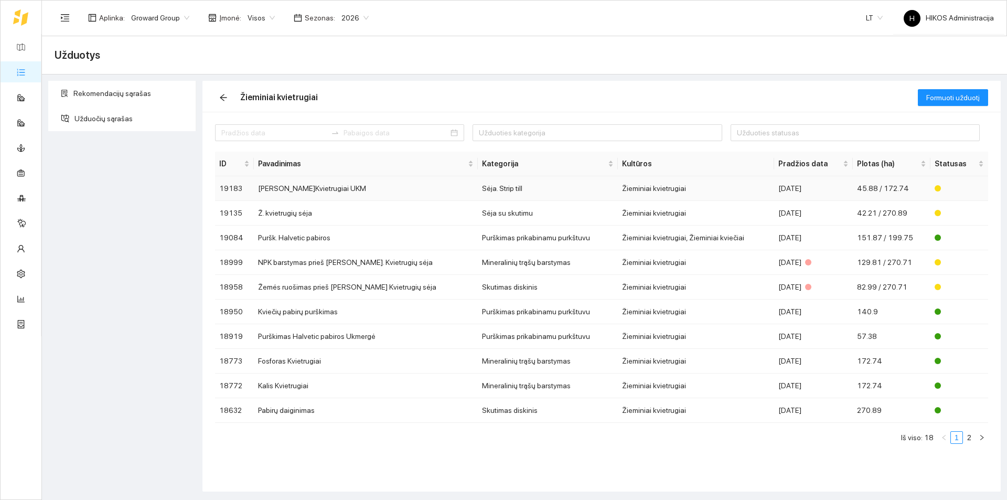
click at [367, 180] on td "Sėja Ž.Kvietrugiai UKM" at bounding box center [366, 188] width 224 height 25
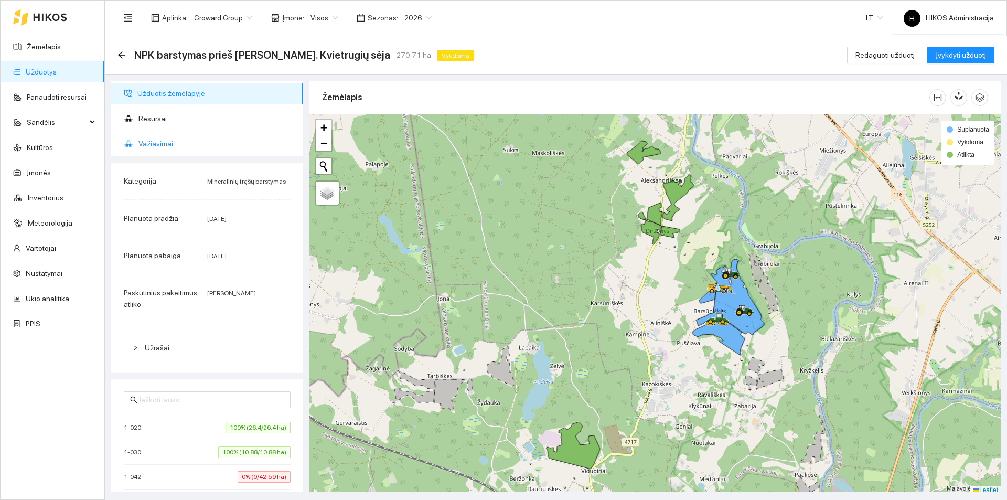
click at [169, 144] on span "Važiavimai" at bounding box center [216, 143] width 156 height 21
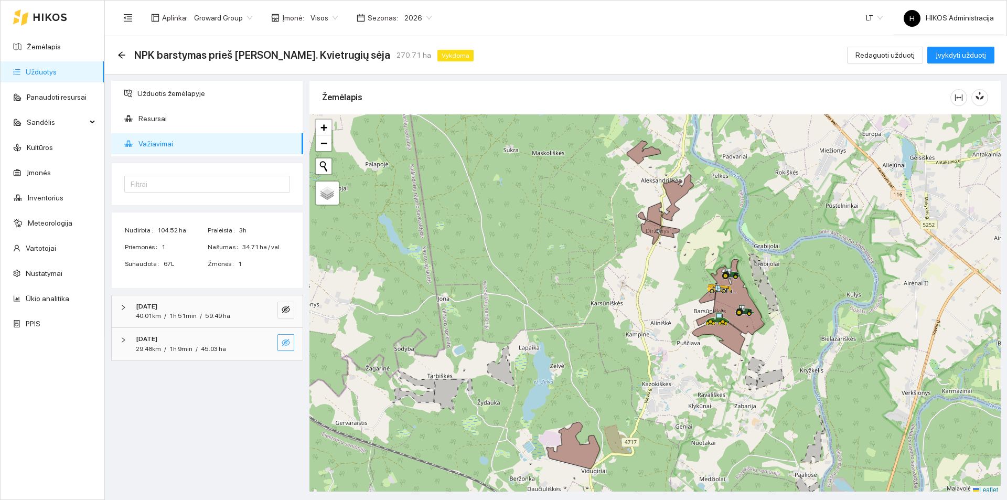
click at [293, 346] on button "button" at bounding box center [285, 342] width 17 height 17
click at [287, 344] on icon "eye" at bounding box center [286, 342] width 8 height 6
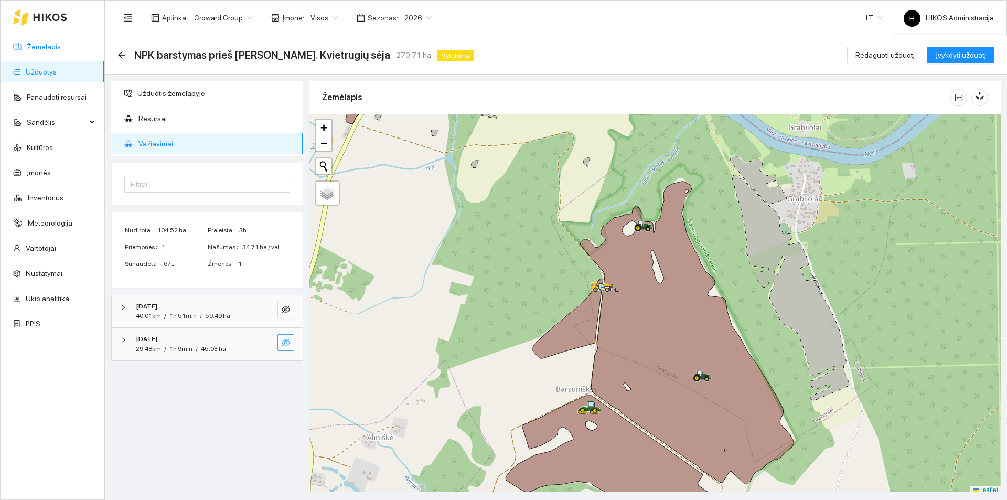
click at [61, 51] on link "Žemėlapis" at bounding box center [44, 46] width 34 height 8
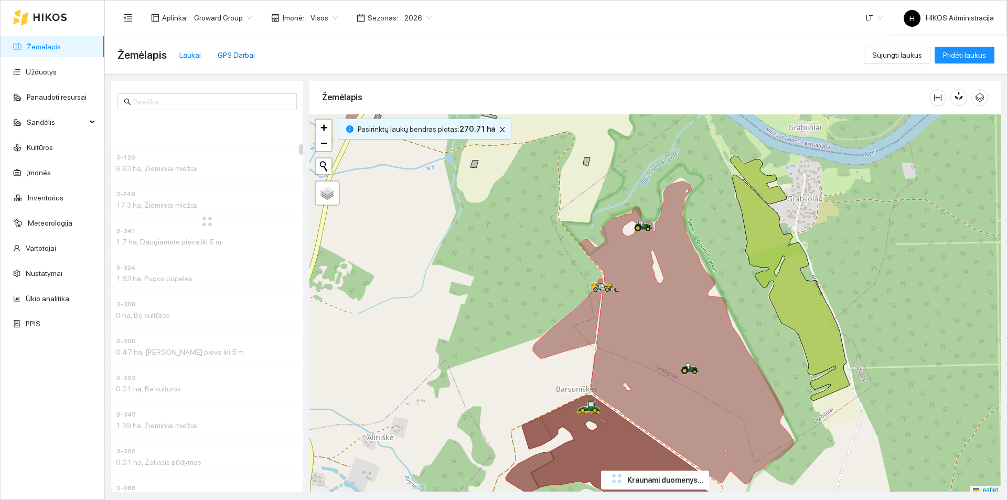
click at [222, 58] on div "GPS Darbai" at bounding box center [236, 55] width 37 height 12
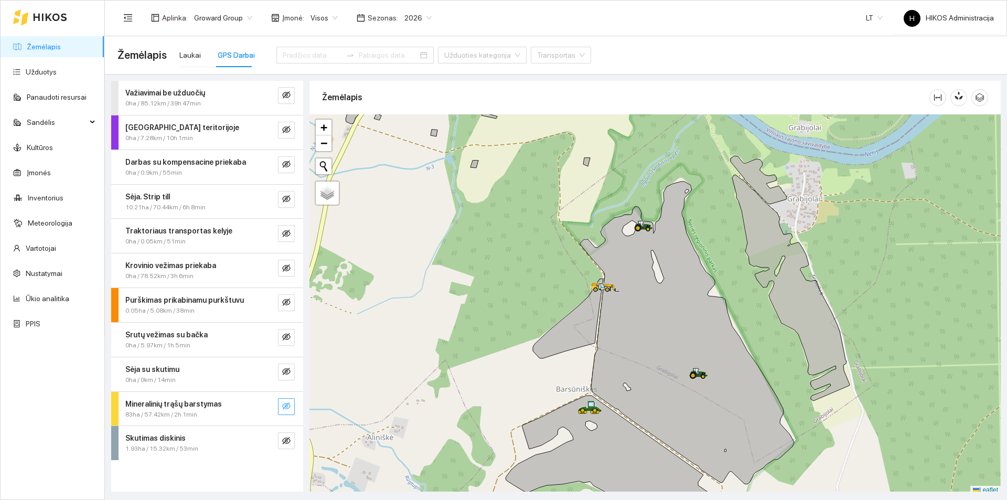
click at [290, 405] on button "button" at bounding box center [286, 406] width 17 height 17
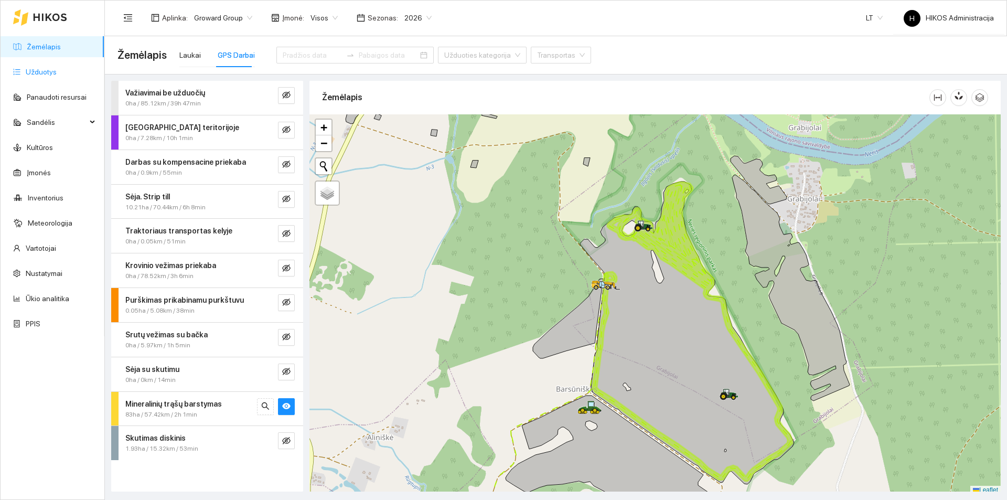
click at [43, 68] on link "Užduotys" at bounding box center [41, 72] width 31 height 8
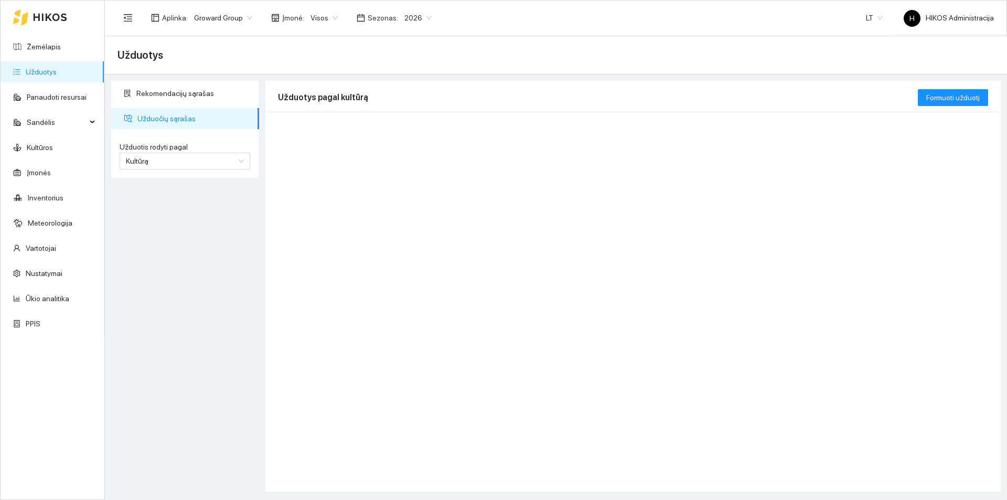
click at [312, 16] on span "Visos" at bounding box center [323, 18] width 27 height 16
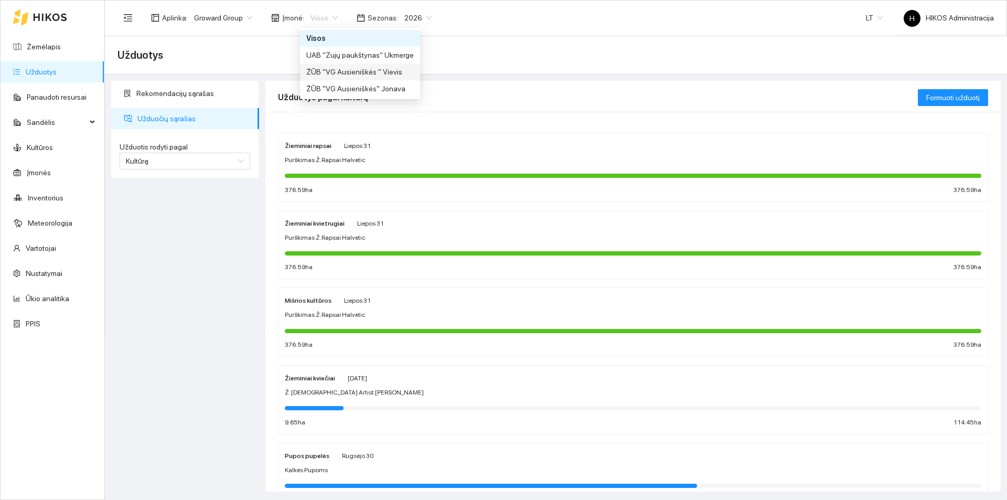
click at [380, 74] on div "ŽŪB "VG Ausieniškės " Vievis" at bounding box center [359, 72] width 107 height 12
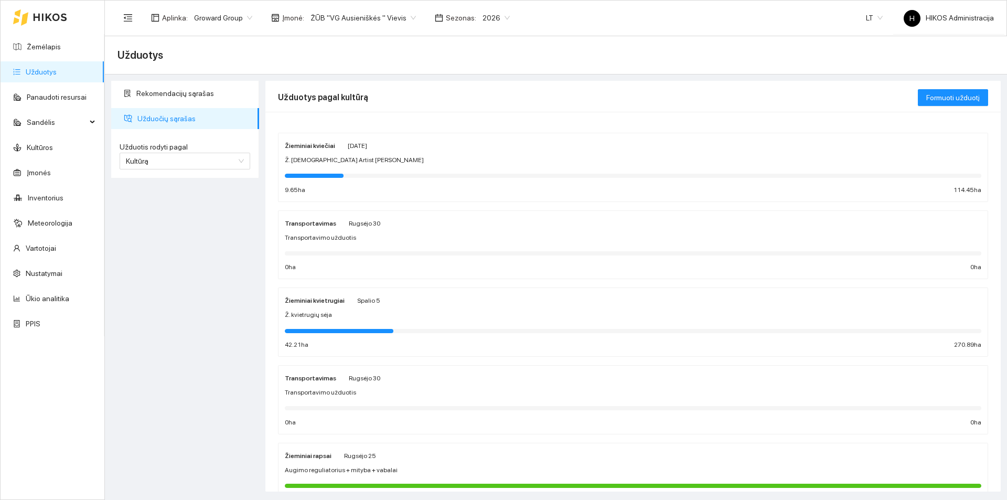
click at [319, 307] on div "Žieminiai kvietrugiai [DATE] Ž. kvietrugių sėja 42.21 ha 270.89 ha" at bounding box center [633, 322] width 696 height 56
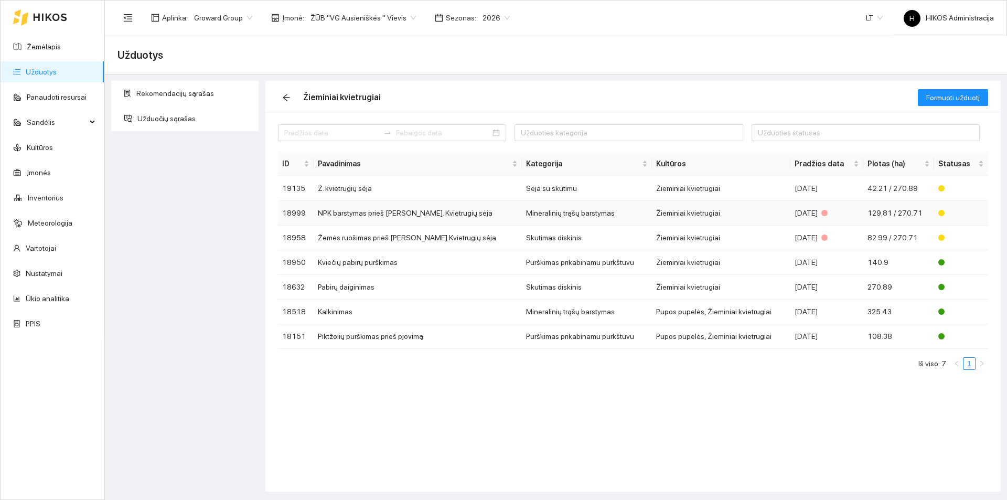
click at [368, 212] on td "NPK barstymas prieš [PERSON_NAME]. Kvietrugių sėja" at bounding box center [418, 213] width 208 height 25
